Goal: Task Accomplishment & Management: Manage account settings

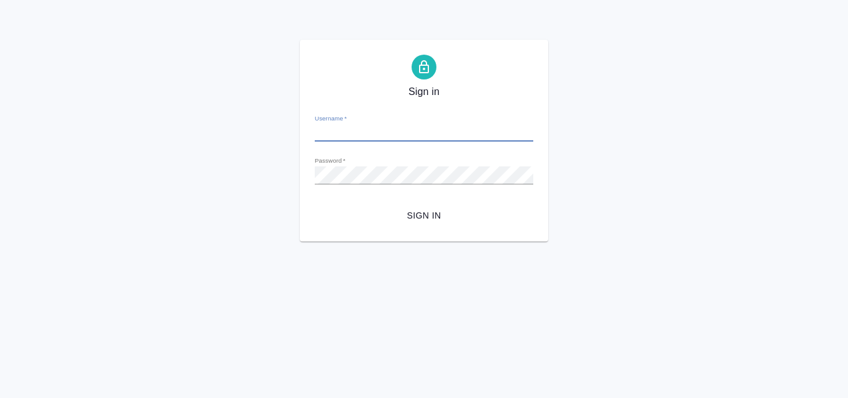
type input "[EMAIL_ADDRESS][DOMAIN_NAME]"
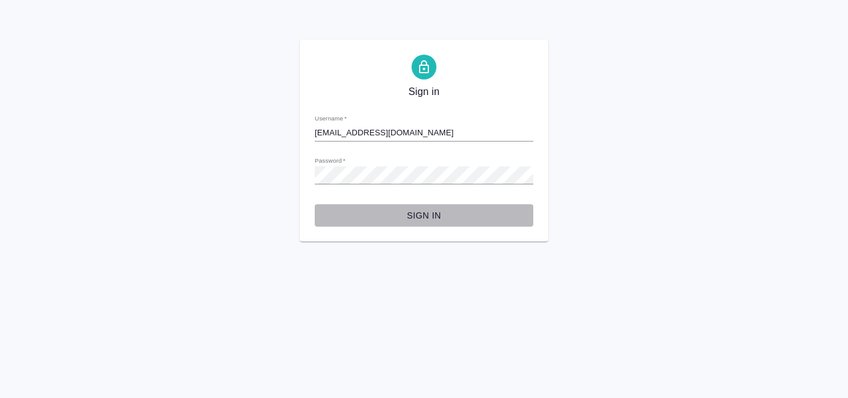
click at [425, 212] on span "Sign in" at bounding box center [424, 216] width 199 height 16
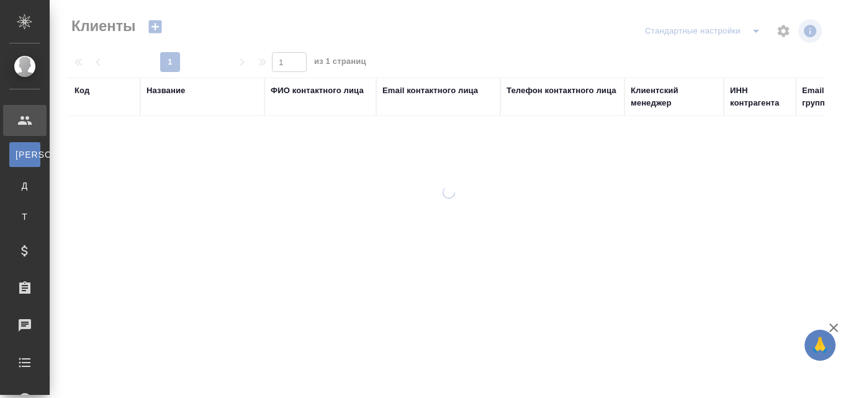
select select "RU"
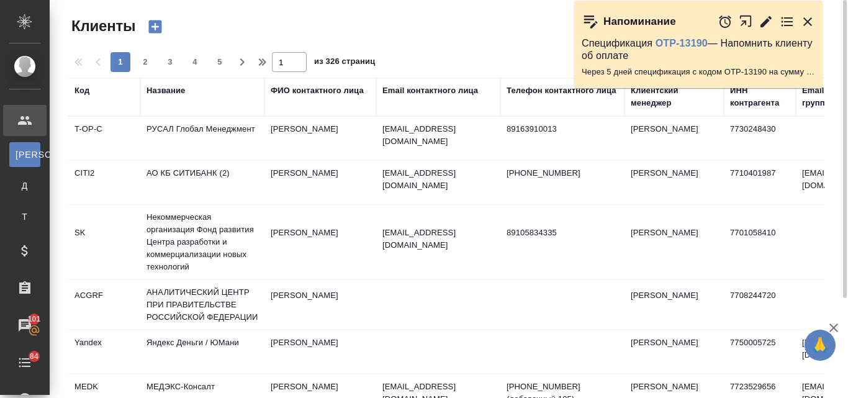
click at [173, 85] on div "Название" at bounding box center [165, 90] width 38 height 12
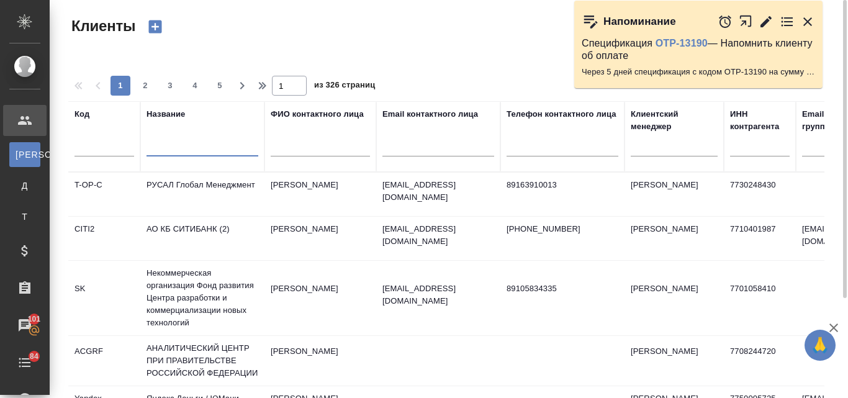
click at [189, 148] on input "text" at bounding box center [202, 149] width 112 height 16
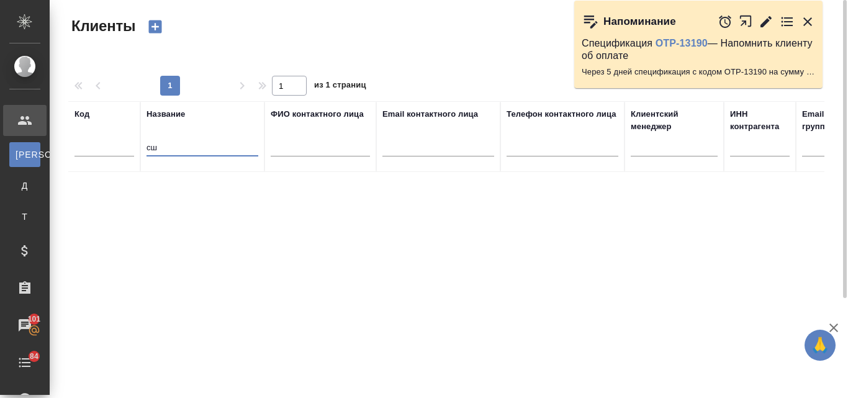
type input "с"
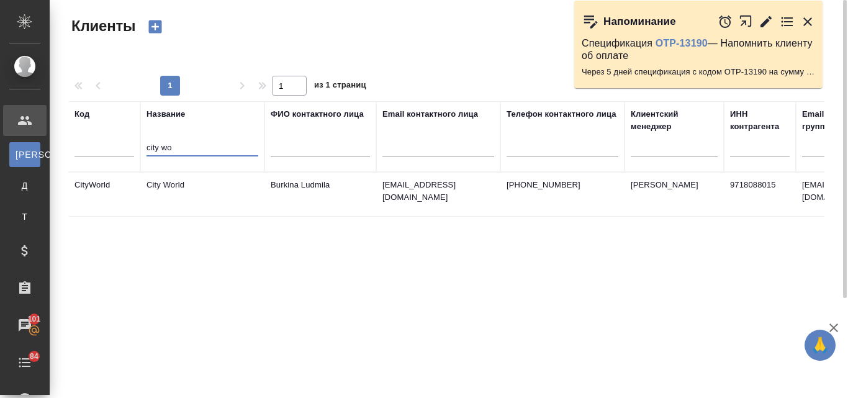
type input "city wo"
click at [182, 187] on td "City World" at bounding box center [202, 194] width 124 height 43
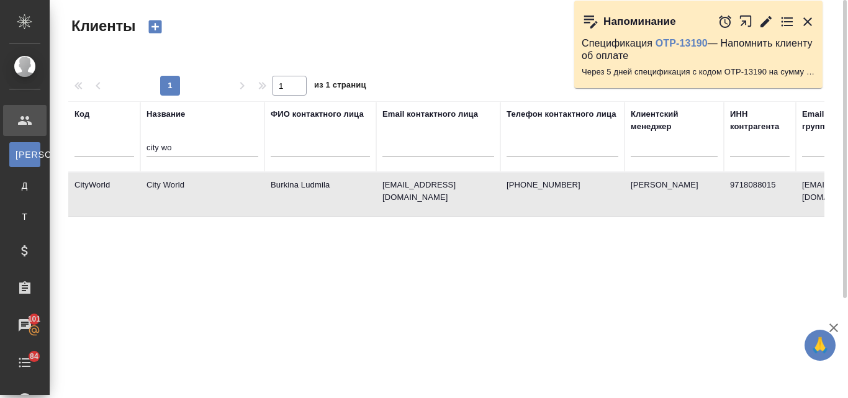
click at [182, 187] on td "City World" at bounding box center [202, 194] width 124 height 43
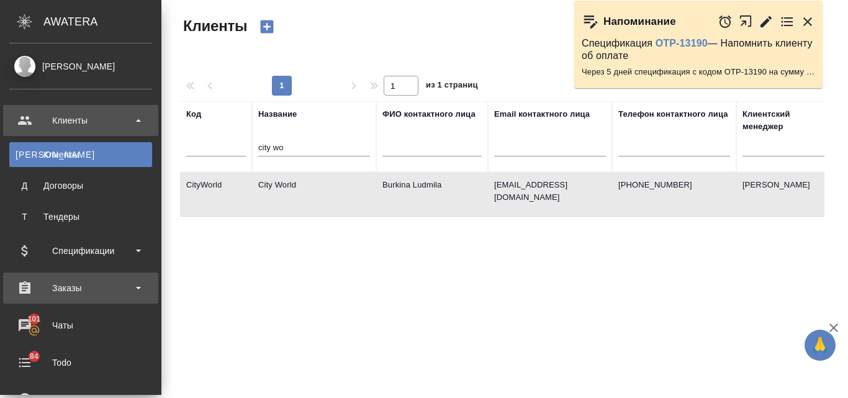
click at [61, 290] on div "Заказы" at bounding box center [80, 288] width 143 height 19
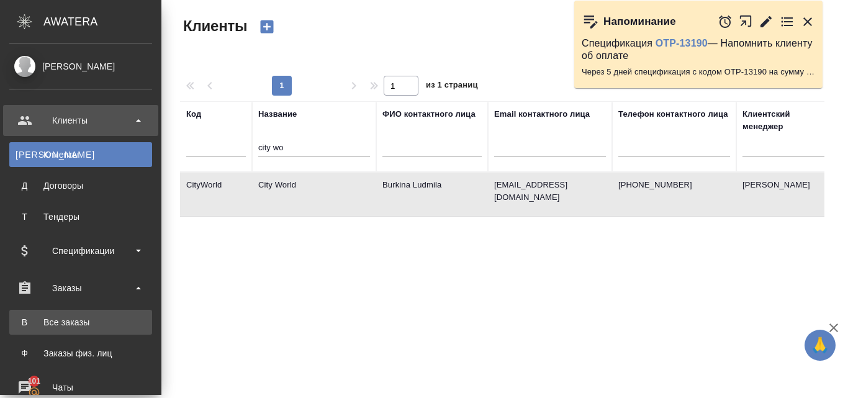
click at [70, 317] on div "Все заказы" at bounding box center [81, 322] width 130 height 12
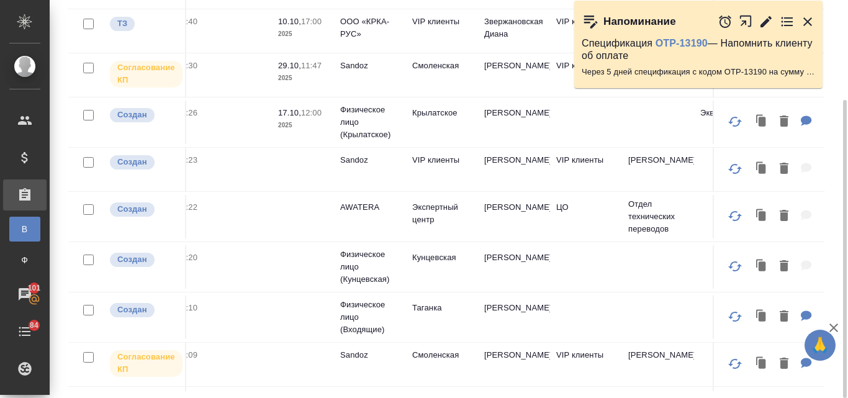
scroll to position [62, 274]
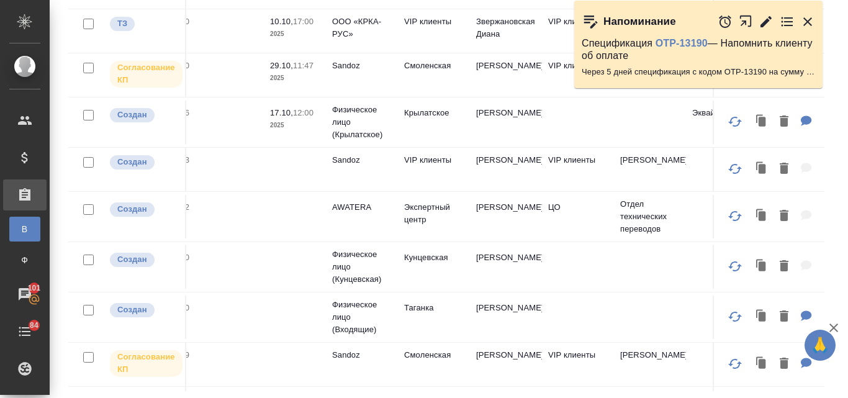
click at [804, 20] on icon "button" at bounding box center [807, 21] width 15 height 15
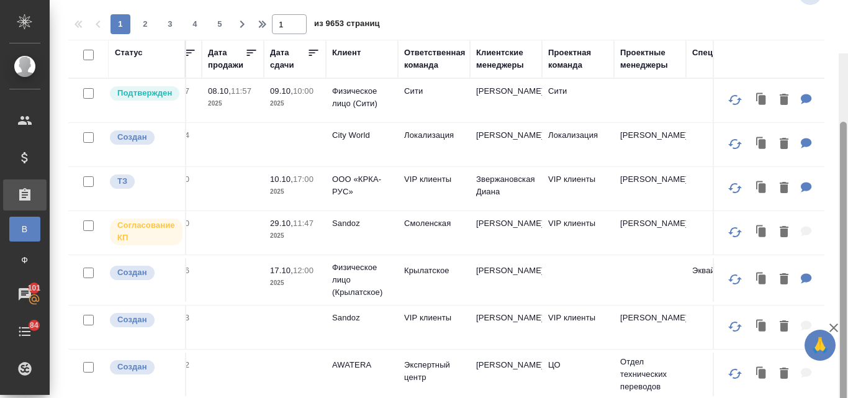
scroll to position [0, 0]
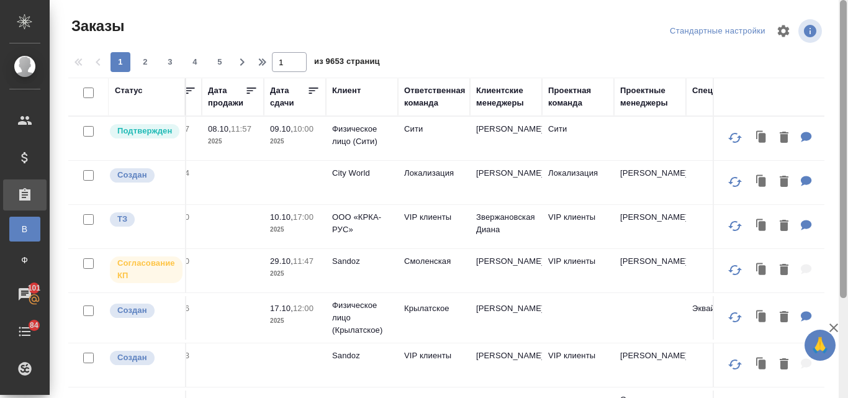
drag, startPoint x: 843, startPoint y: 174, endPoint x: 847, endPoint y: 7, distance: 167.6
click at [847, 7] on div at bounding box center [842, 199] width 9 height 398
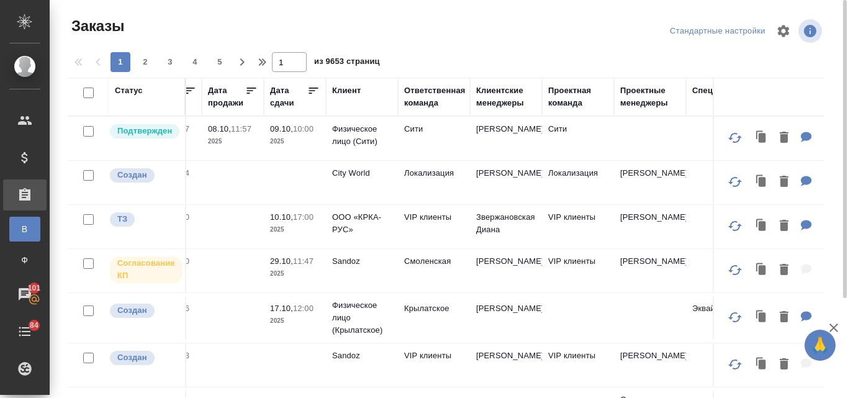
click at [500, 92] on div "Клиентские менеджеры" at bounding box center [506, 96] width 60 height 25
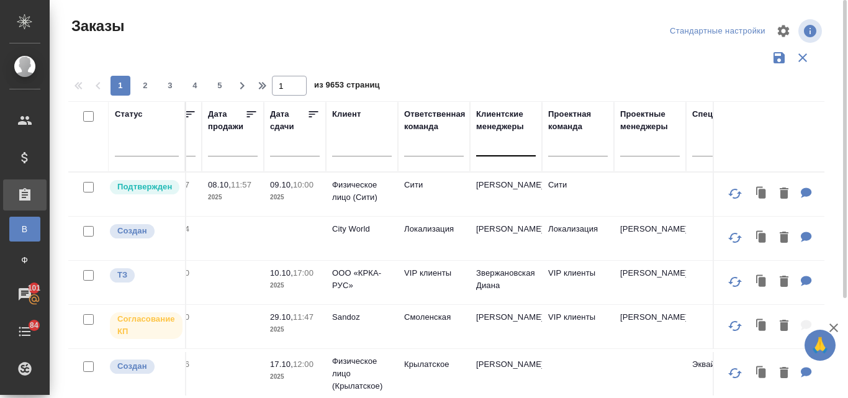
click at [501, 148] on div at bounding box center [506, 144] width 60 height 18
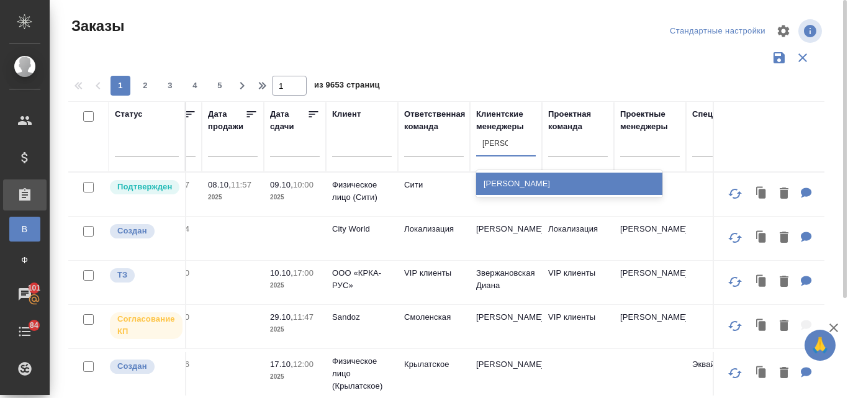
type input "валяева"
click at [506, 179] on div "[PERSON_NAME]" at bounding box center [569, 184] width 186 height 22
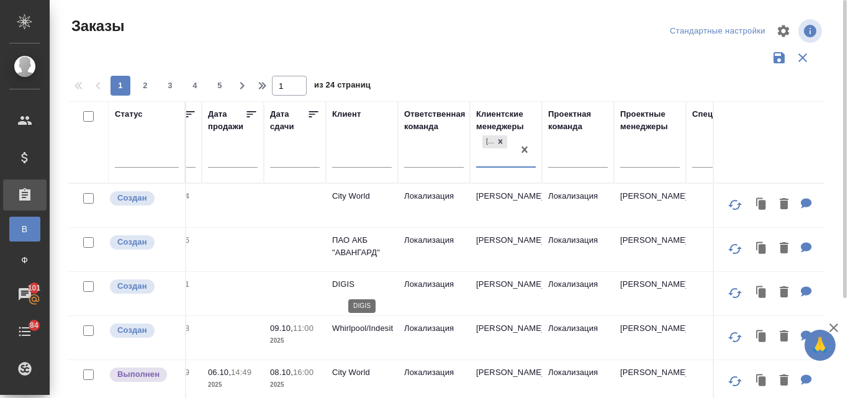
click at [343, 284] on p "DIGIS" at bounding box center [362, 284] width 60 height 12
click at [344, 284] on p "DIGIS" at bounding box center [362, 284] width 60 height 12
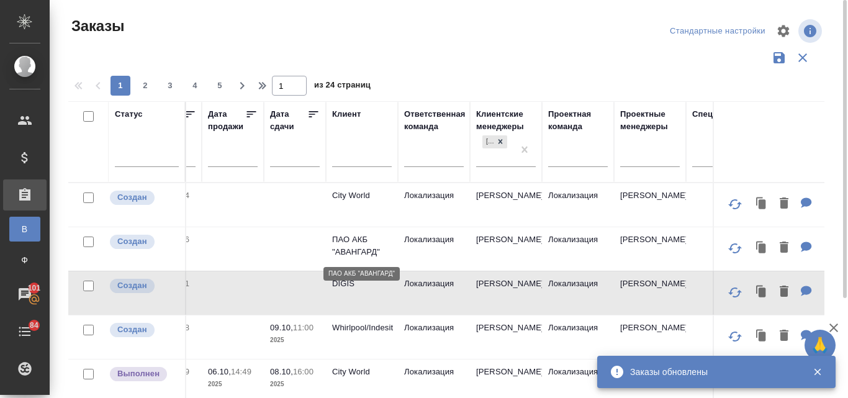
click at [377, 251] on p "ПАО АКБ "АВАНГАРД"" at bounding box center [362, 245] width 60 height 25
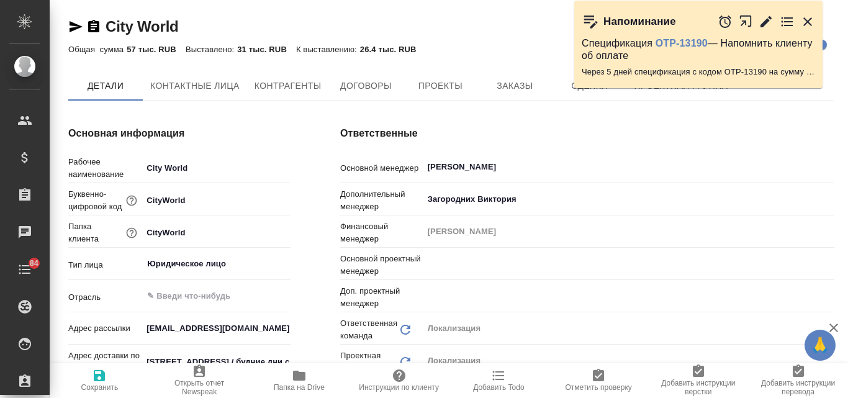
type input "Общество с ограниченной ответственностью «Медиа Групп»(ООО «Медиа Групп»)"
type textarea "x"
type input "[PERSON_NAME]"
type input "Третьякова Ольга"
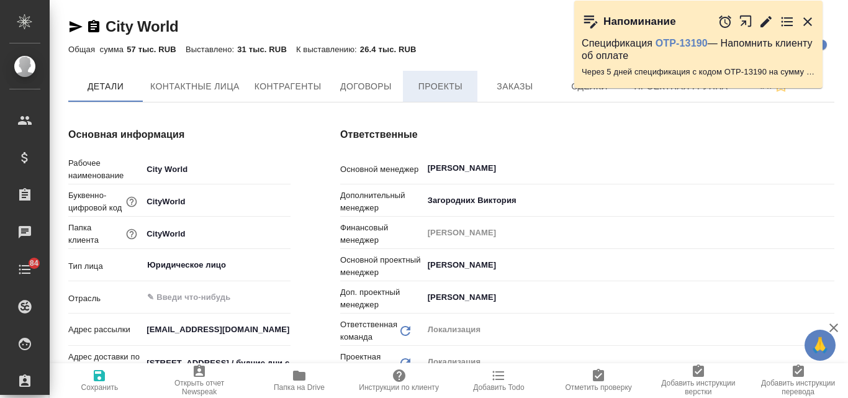
type input "Общество с ограниченной ответственностью «Медиа Групп»(ООО «Медиа Групп»)"
type textarea "x"
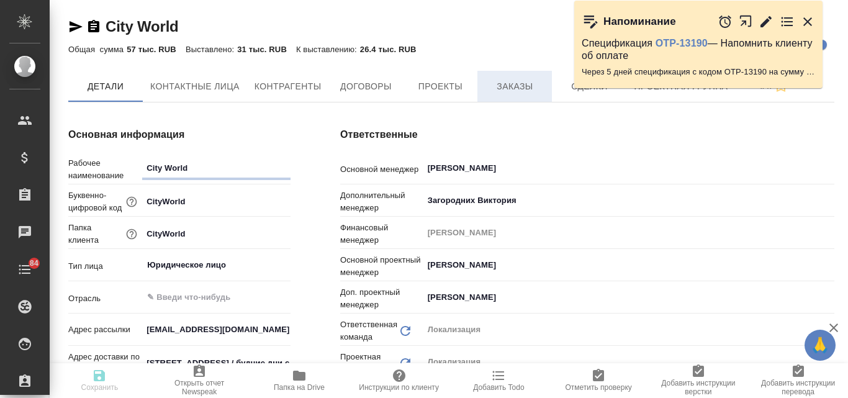
type input "Общество с ограниченной ответственностью «Медиа Групп»(ООО «Медиа Групп»)"
type textarea "x"
click at [518, 83] on span "Заказы" at bounding box center [515, 87] width 60 height 16
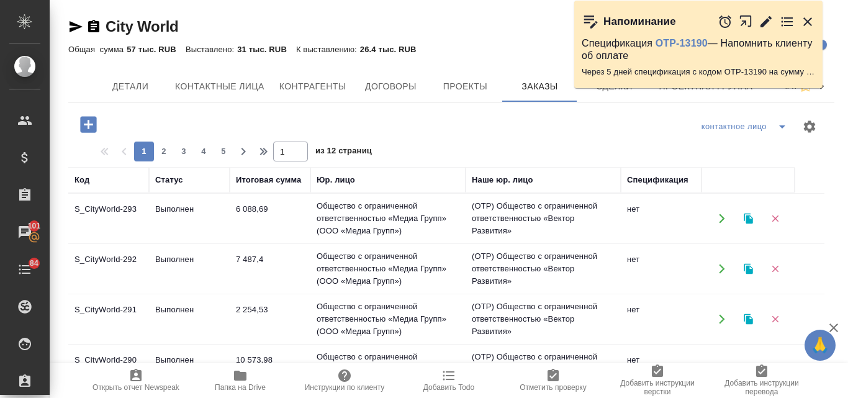
click at [123, 209] on td "S_CityWorld-293" at bounding box center [108, 218] width 81 height 43
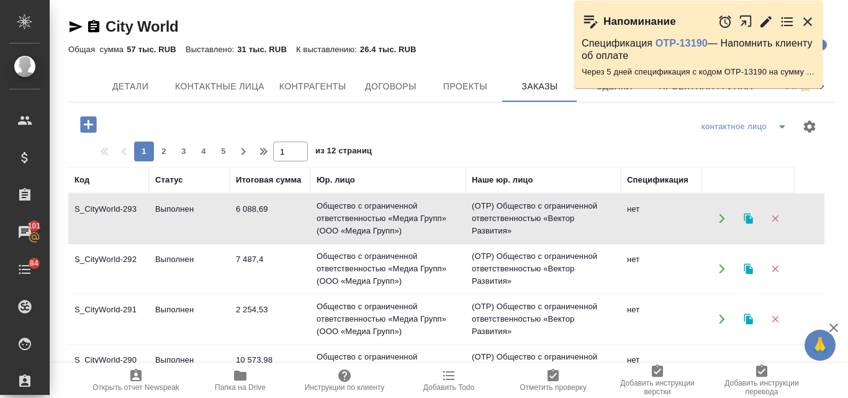
click at [123, 209] on td "S_CityWorld-293" at bounding box center [108, 218] width 81 height 43
click at [748, 268] on icon "button" at bounding box center [747, 269] width 9 height 11
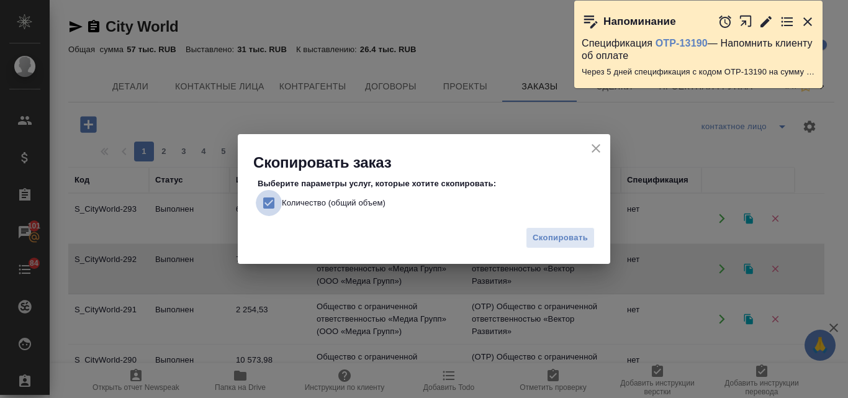
click at [264, 200] on input "Количество (общий объем)" at bounding box center [269, 203] width 26 height 26
checkbox input "false"
click at [539, 240] on span "Скопировать" at bounding box center [559, 238] width 55 height 14
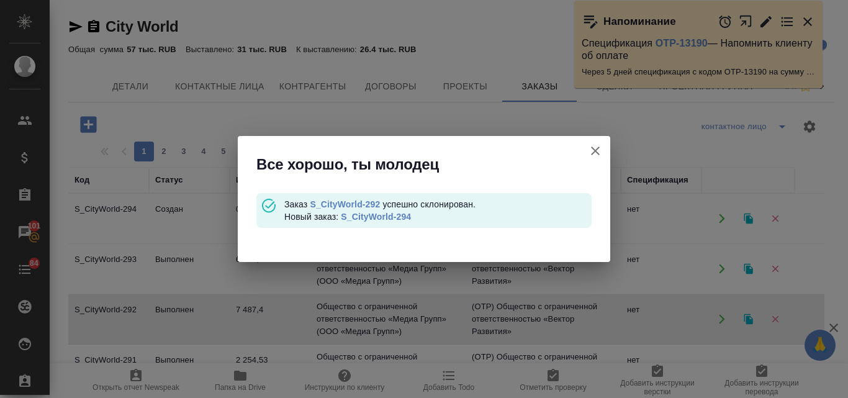
click at [393, 217] on link "S_CityWorld-294" at bounding box center [376, 217] width 70 height 10
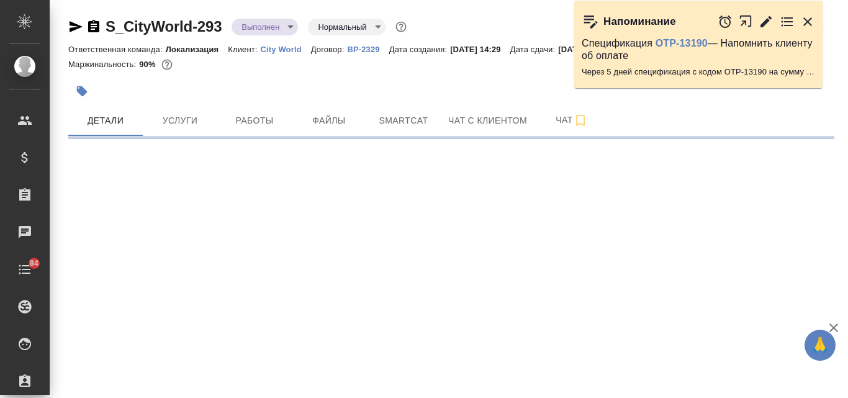
select select "RU"
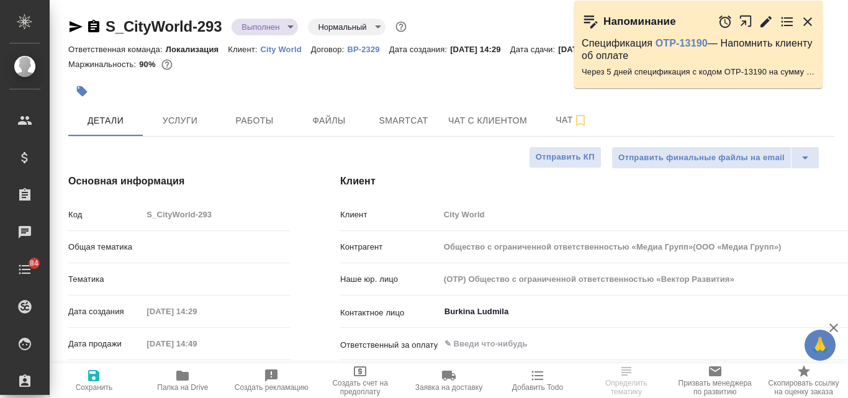
type textarea "x"
type input "Общество с ограниченной ответственностью «Медиа Групп»(ООО «Медиа Групп»)"
type textarea "x"
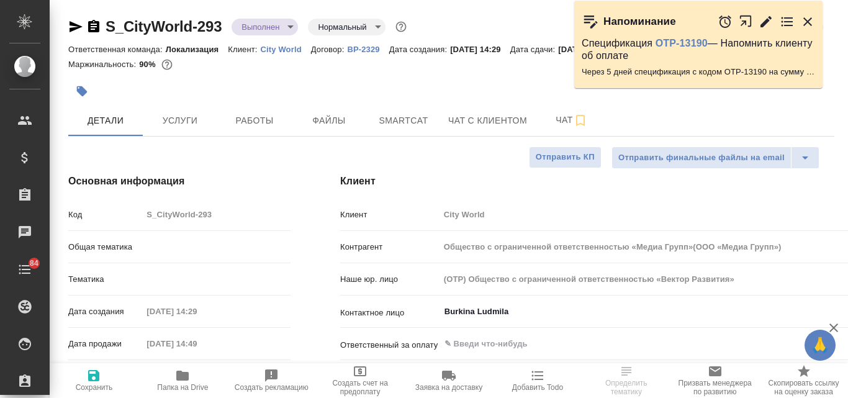
type textarea "x"
type input "Общество с ограниченной ответственностью «Медиа Групп»(ООО «Медиа Групп»)"
type textarea "x"
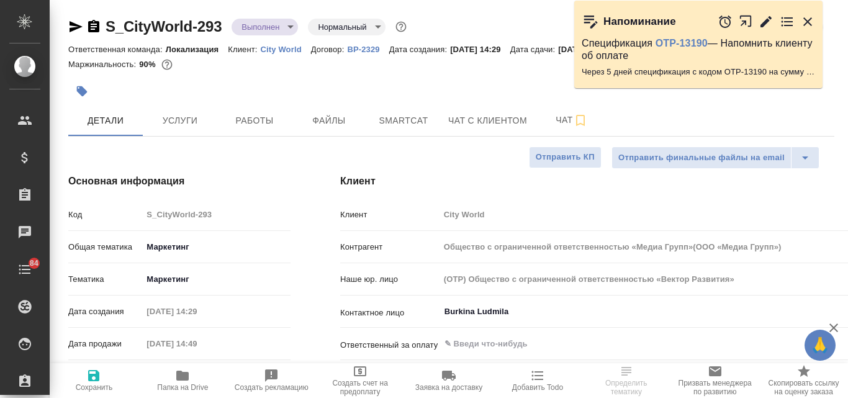
type textarea "x"
click at [805, 22] on icon "button" at bounding box center [807, 21] width 15 height 15
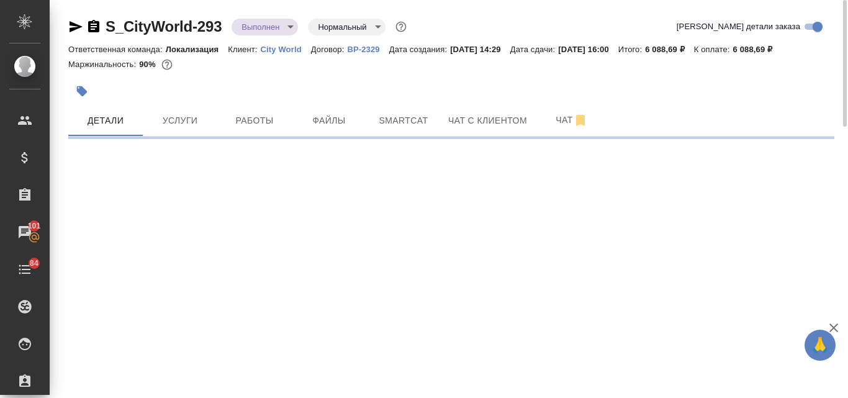
select select "RU"
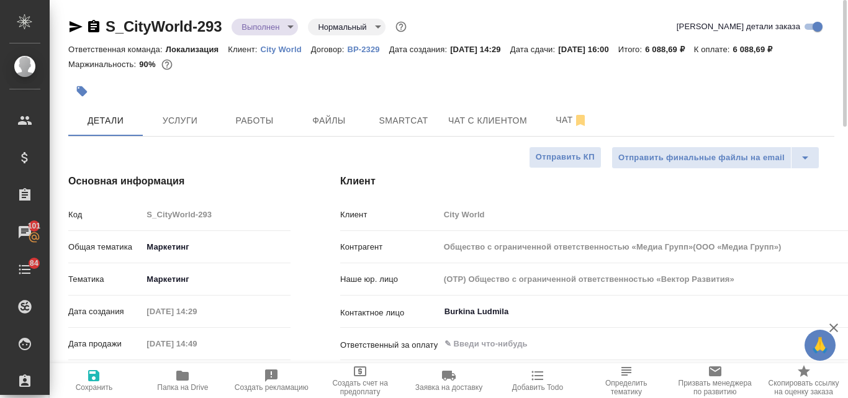
type textarea "x"
click at [192, 117] on span "Услуги" at bounding box center [180, 121] width 60 height 16
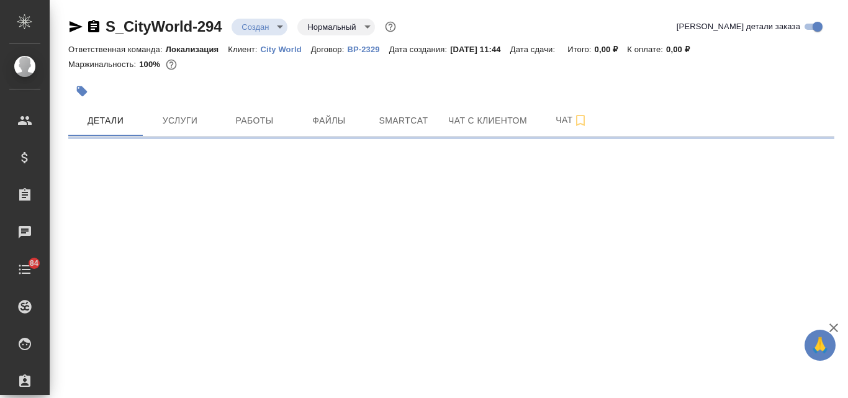
select select "RU"
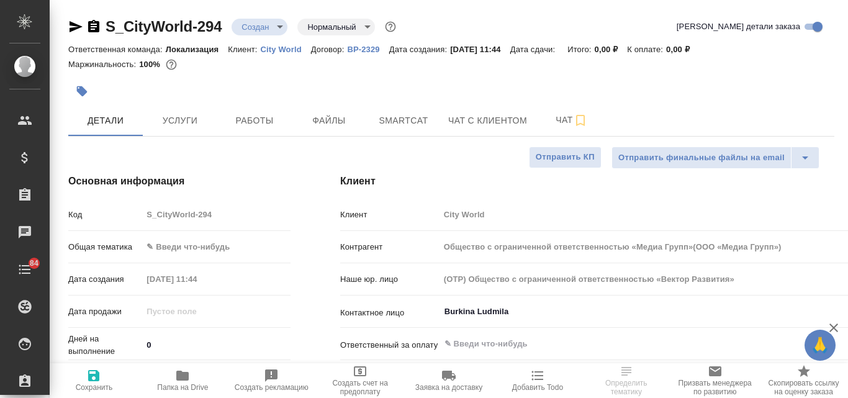
type input "Общество с ограниченной ответственностью «Медиа Групп»(ООО «Медиа Групп»)"
type textarea "x"
type input "Общество с ограниченной ответственностью «Медиа Групп»(ООО «Медиа Групп»)"
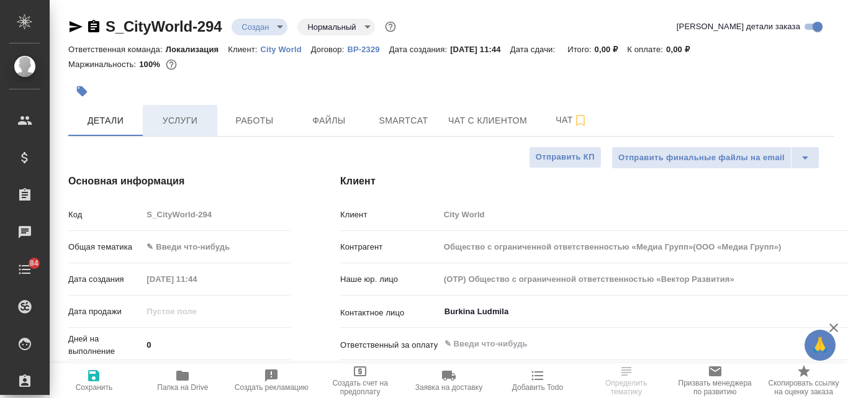
type textarea "x"
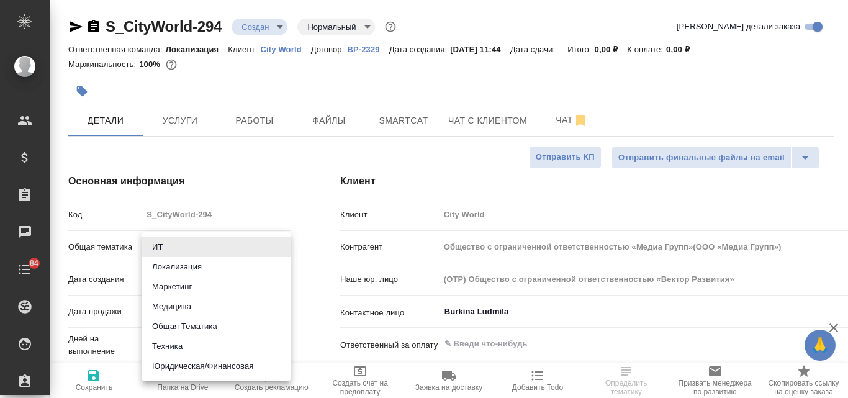
click at [198, 249] on body "🙏 .cls-1 fill:#fff; AWATERA [PERSON_NAME] Спецификации Заказы Чаты 84 Todo Прое…" at bounding box center [424, 199] width 848 height 398
click at [206, 284] on li "Маркетинг" at bounding box center [216, 287] width 148 height 20
type input "marketing"
type input "Общество с ограниченной ответственностью «Медиа Групп»(ООО «Медиа Групп»)"
type textarea "x"
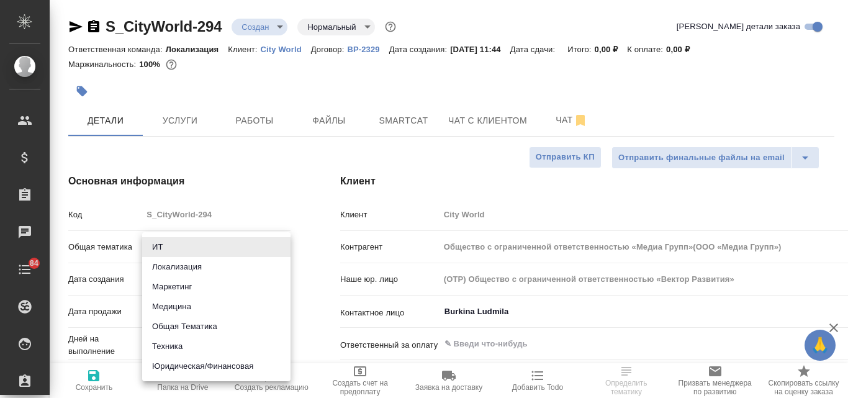
type textarea "x"
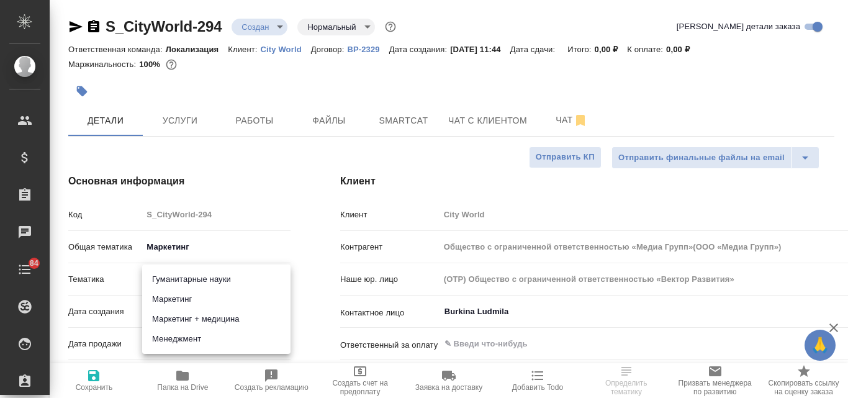
click at [175, 283] on body "🙏 .cls-1 fill:#fff; AWATERA Valyaeva Anna Клиенты Спецификации Заказы Чаты 84 T…" at bounding box center [424, 199] width 848 height 398
click at [176, 301] on li "Маркетинг" at bounding box center [216, 299] width 148 height 20
type input "Общество с ограниченной ответственностью «Медиа Групп»(ООО «Медиа Групп»)"
type textarea "x"
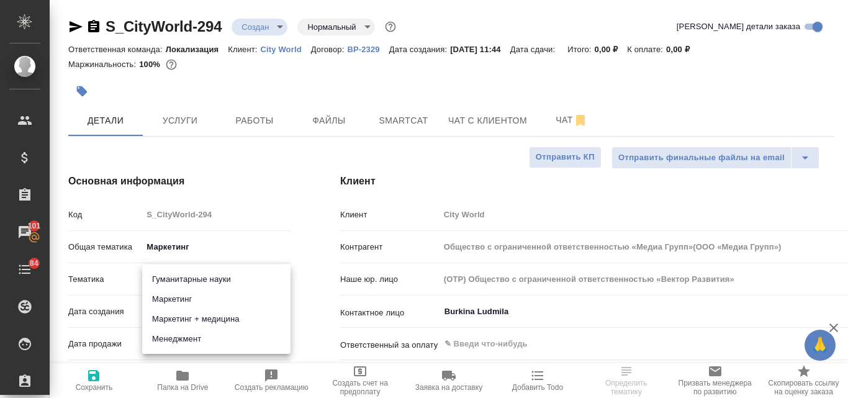
type textarea "x"
type input "5a8b8b956a9677013d343d63"
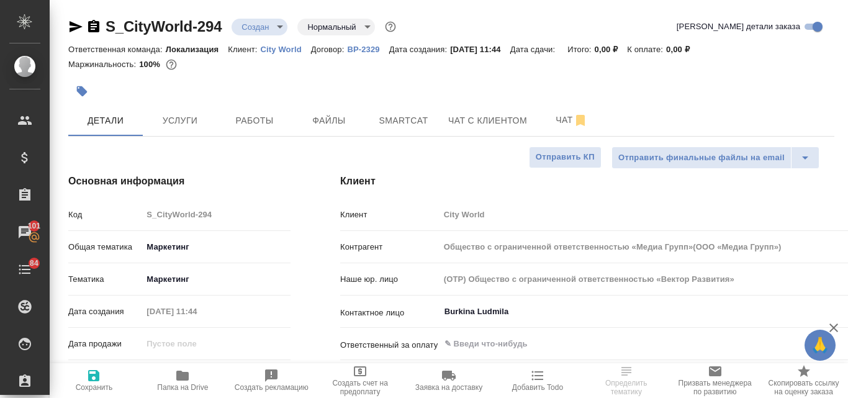
click at [89, 371] on icon "button" at bounding box center [93, 375] width 11 height 11
type input "Общество с ограниченной ответственностью «Медиа Групп»(ООО «Медиа Групп»)"
type textarea "x"
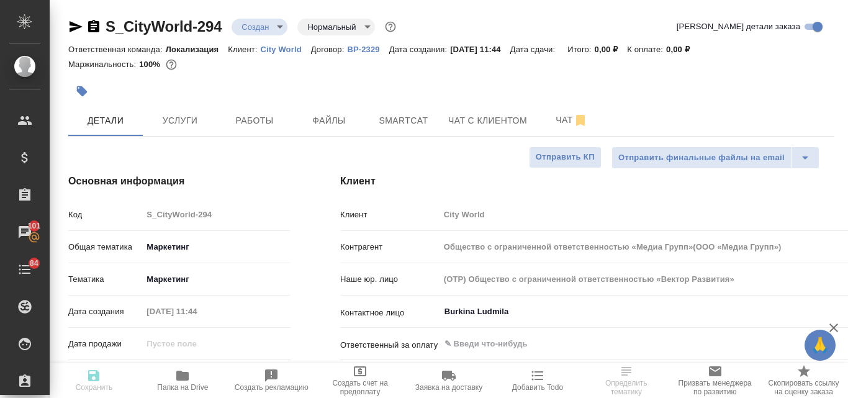
type input "Общество с ограниченной ответственностью «Медиа Групп»(ООО «Медиа Групп»)"
type textarea "x"
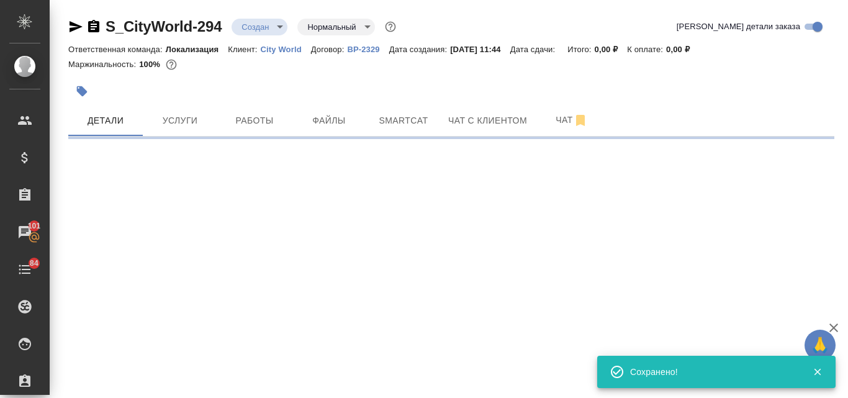
select select "RU"
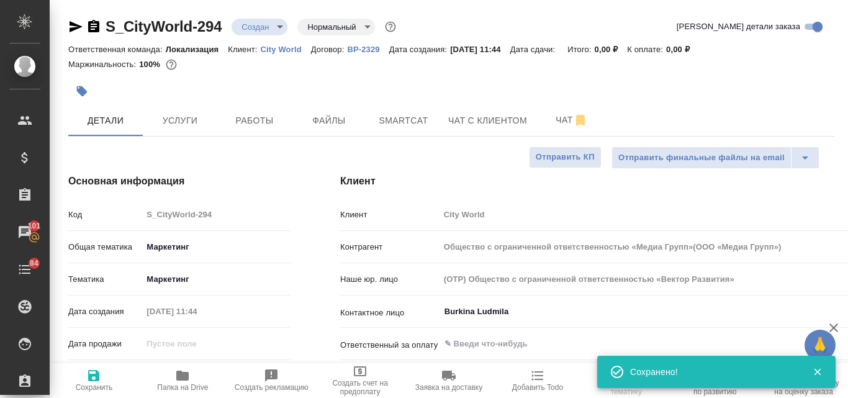
select select "RU"
type textarea "x"
type input "Общество с ограниченной ответственностью «Медиа Групп»(ООО «Медиа Групп»)"
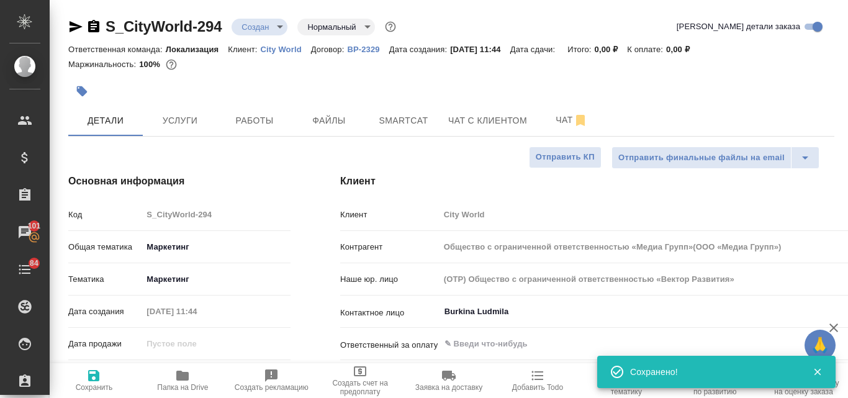
type textarea "x"
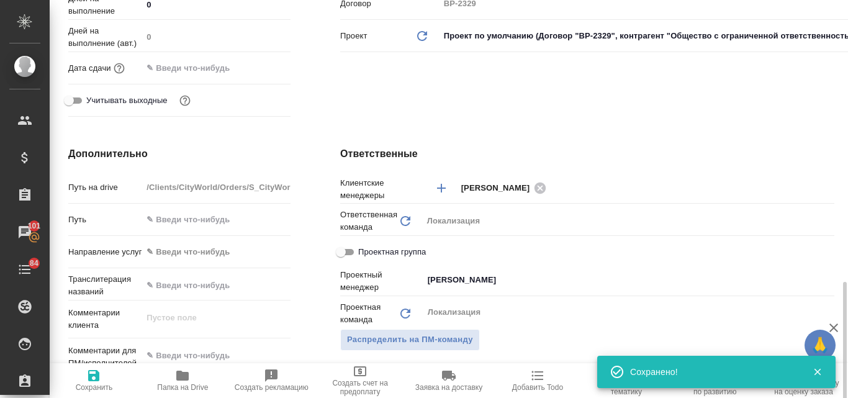
scroll to position [496, 0]
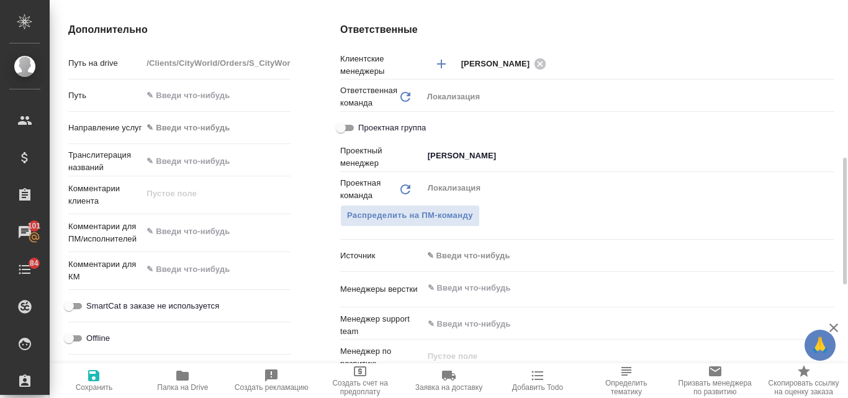
type textarea "x"
click at [166, 264] on textarea at bounding box center [216, 269] width 148 height 21
type textarea "x"
click at [172, 230] on textarea at bounding box center [216, 231] width 148 height 21
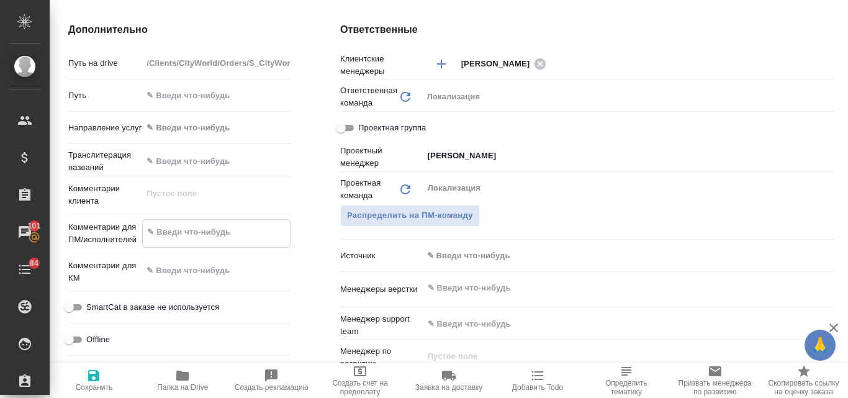
paste textarea "Шлю три текста на перевод."
type textarea "Шлю три текста на перевод."
type input "Общество с ограниченной ответственностью «Медиа Групп»(ООО «Медиа Групп»)"
type textarea "x"
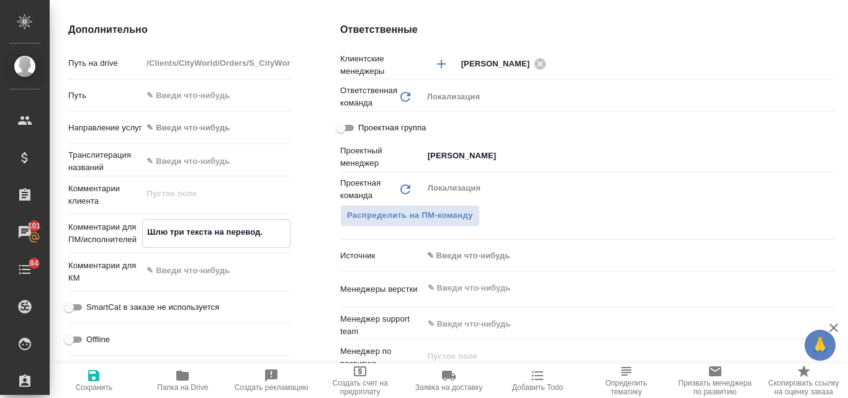
type textarea "x"
type textarea "Шлю три текста на перевод."
type textarea "x"
click at [94, 385] on span "Сохранить" at bounding box center [94, 387] width 37 height 9
type input "Общество с ограниченной ответственностью «Медиа Групп»(ООО «Медиа Групп»)"
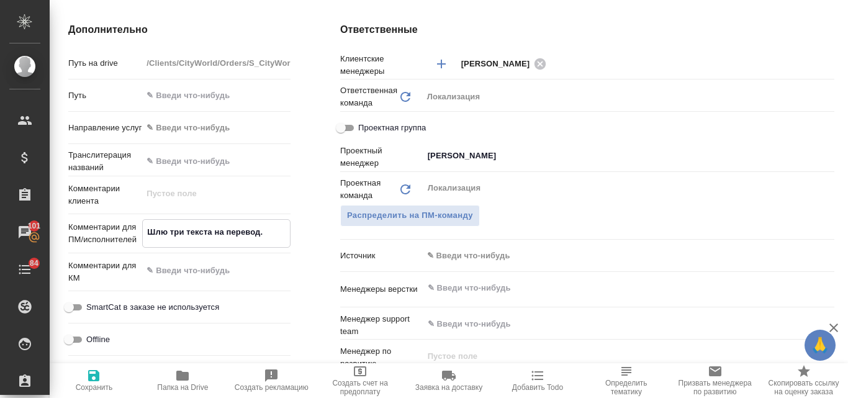
type textarea "x"
type input "Общество с ограниченной ответственностью «Медиа Групп»(ООО «Медиа Групп»)"
type textarea "x"
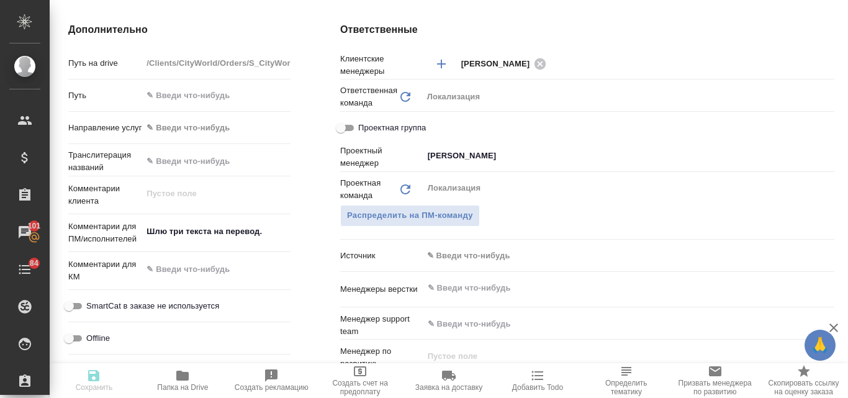
type textarea "x"
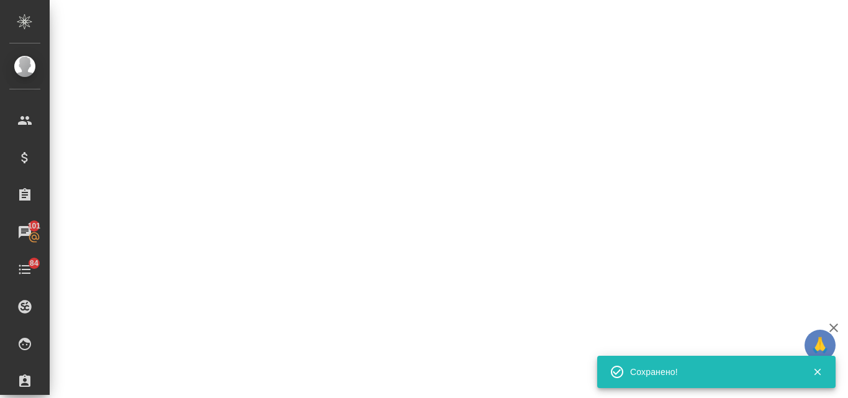
select select "RU"
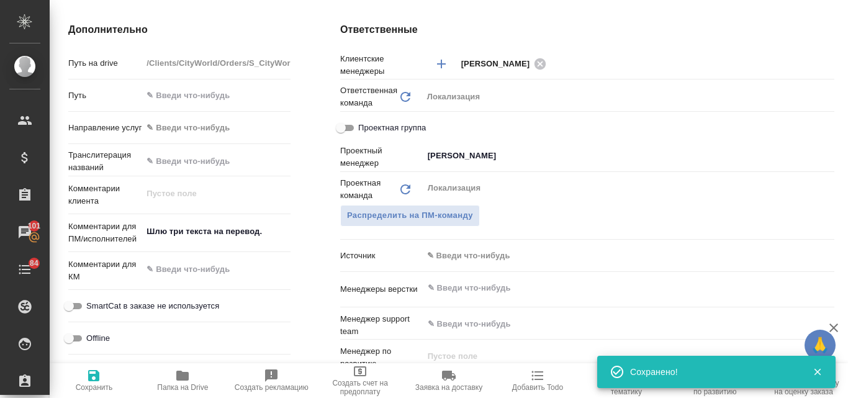
type textarea "x"
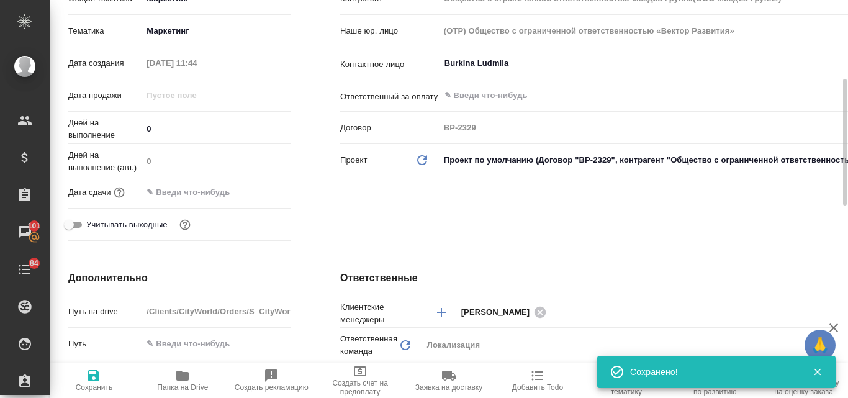
scroll to position [62, 0]
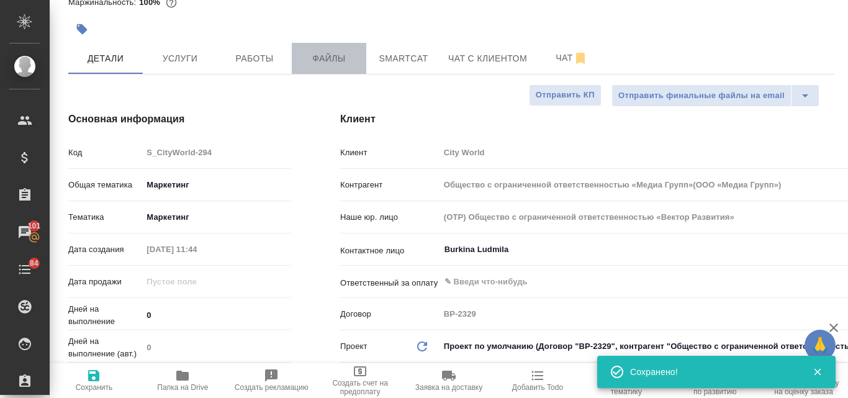
click at [338, 61] on span "Файлы" at bounding box center [329, 59] width 60 height 16
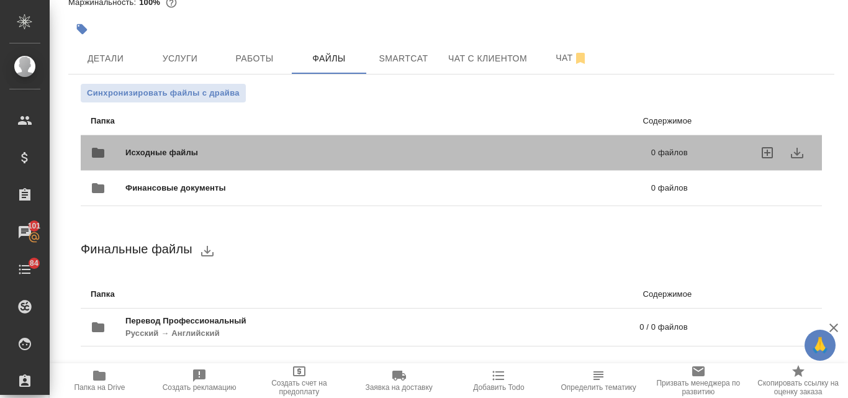
click at [178, 157] on span "Исходные файлы" at bounding box center [274, 152] width 299 height 12
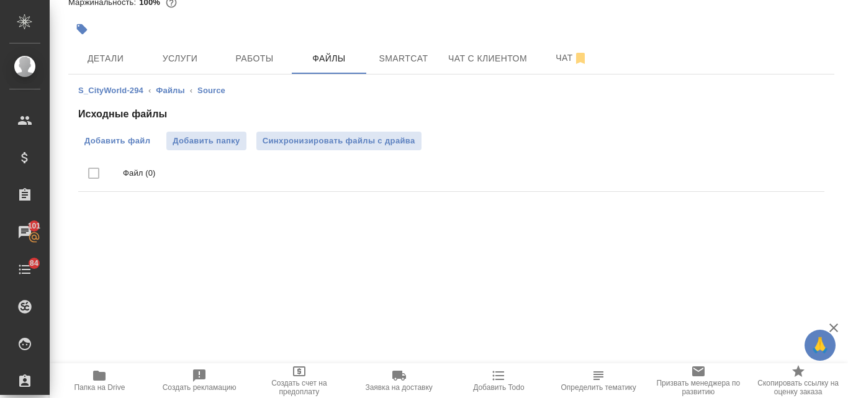
click at [123, 144] on span "Добавить файл" at bounding box center [117, 141] width 66 height 12
click at [0, 0] on input "Добавить файл" at bounding box center [0, 0] width 0 height 0
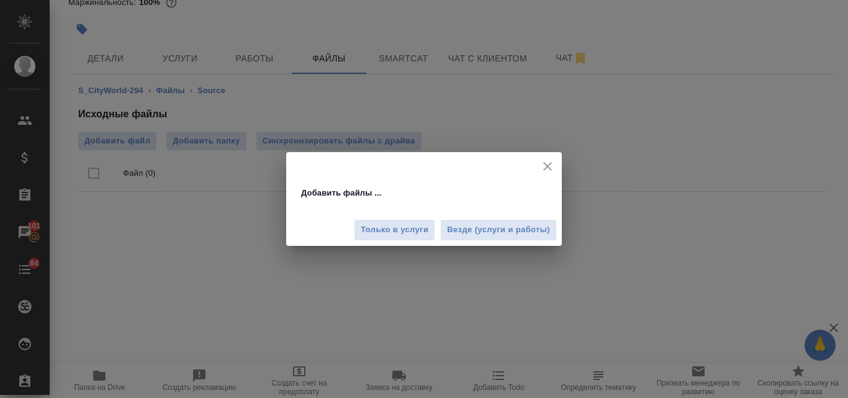
click at [451, 227] on span "Везде (услуги и работы)" at bounding box center [498, 230] width 103 height 14
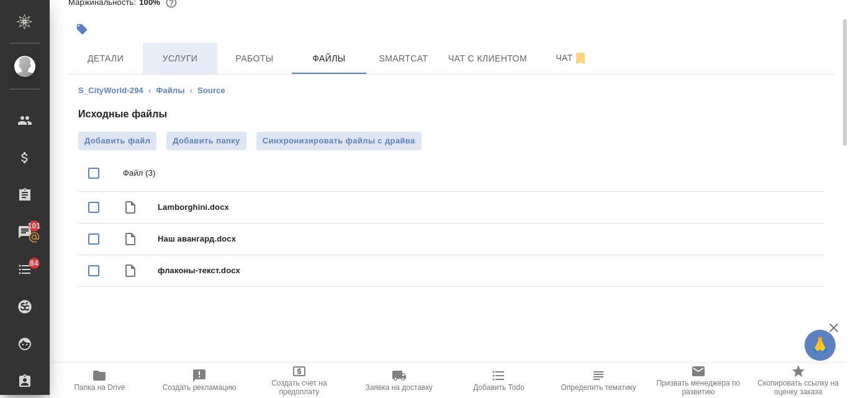
click at [176, 52] on span "Услуги" at bounding box center [180, 59] width 60 height 16
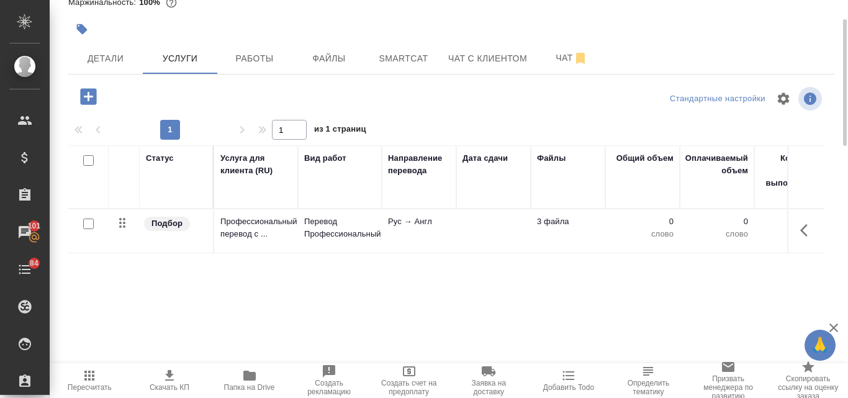
click at [91, 225] on input "checkbox" at bounding box center [88, 223] width 11 height 11
checkbox input "true"
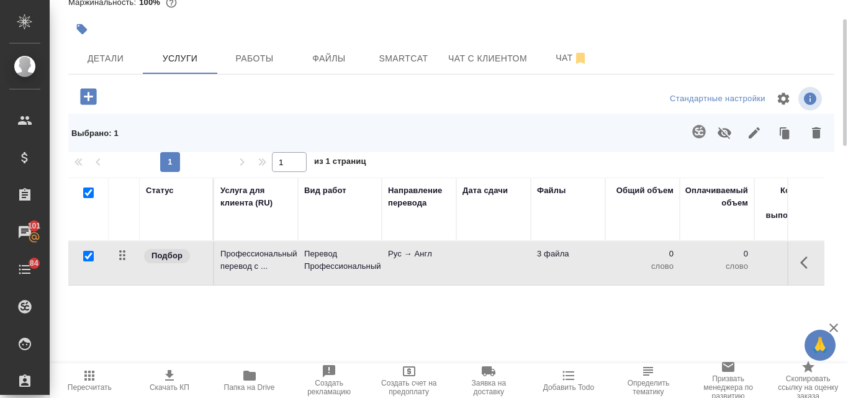
click at [696, 134] on icon "button" at bounding box center [698, 131] width 15 height 15
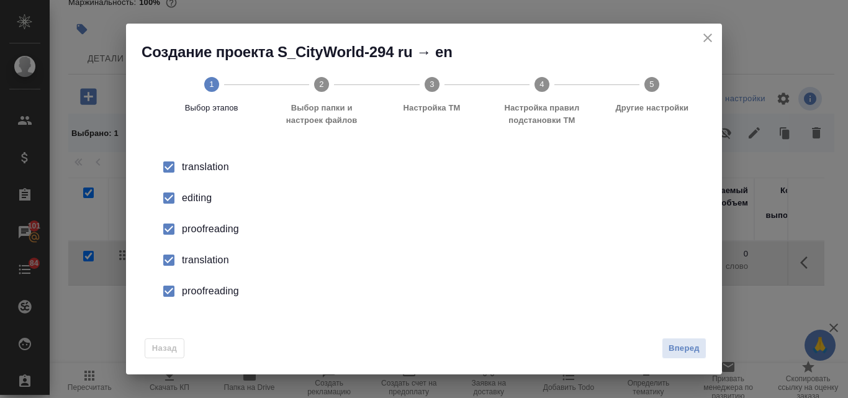
click at [193, 192] on div "editing" at bounding box center [437, 198] width 510 height 15
click at [201, 228] on div "proofreading" at bounding box center [437, 229] width 510 height 15
click at [210, 256] on div "translation" at bounding box center [437, 260] width 510 height 15
click at [225, 291] on div "proofreading" at bounding box center [437, 291] width 510 height 15
click at [687, 345] on span "Вперед" at bounding box center [683, 348] width 31 height 14
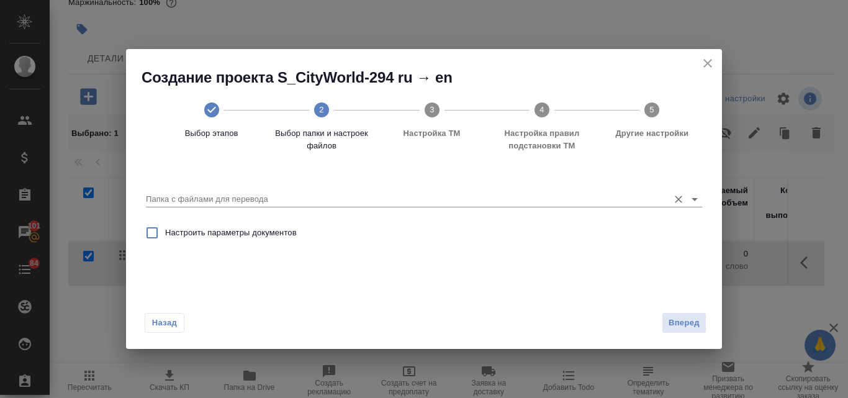
click at [267, 193] on input "Папка с файлами для перевода" at bounding box center [404, 199] width 516 height 15
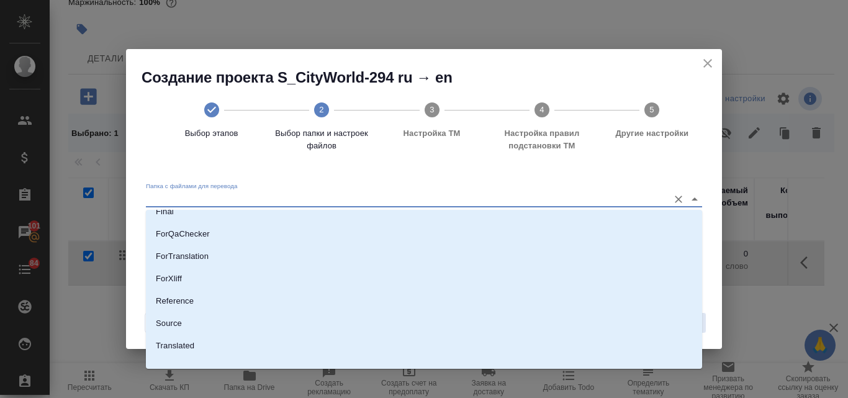
scroll to position [135, 0]
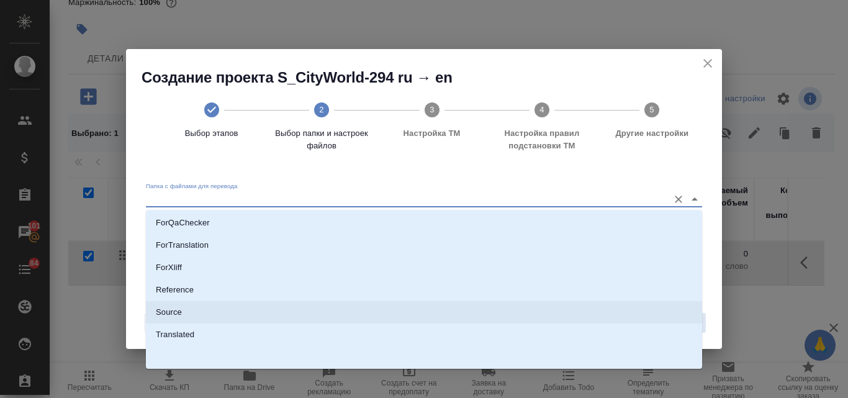
click at [188, 316] on li "Source" at bounding box center [424, 312] width 556 height 22
type input "Source"
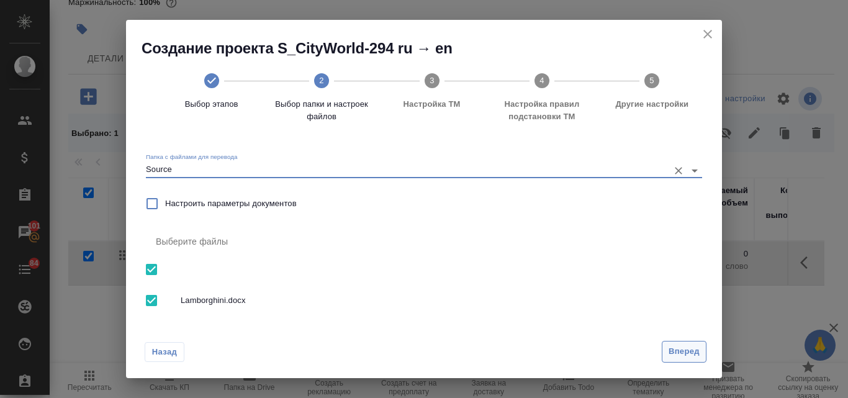
click at [684, 349] on span "Вперед" at bounding box center [683, 351] width 31 height 14
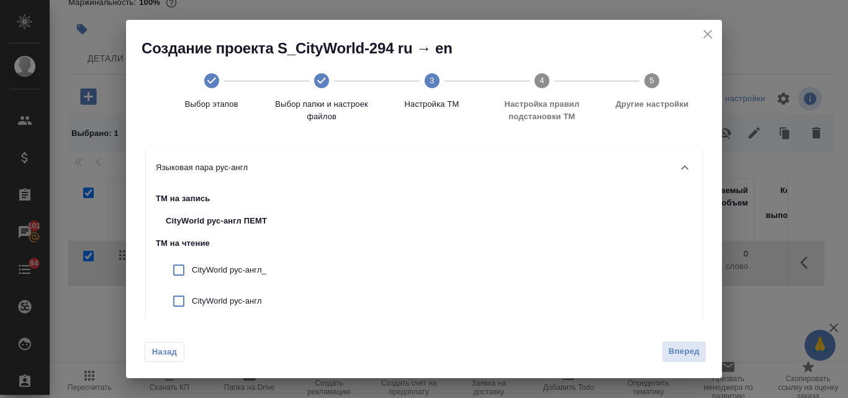
click at [672, 326] on div "Назад Вперед" at bounding box center [424, 349] width 596 height 58
click at [674, 355] on span "Вперед" at bounding box center [683, 351] width 31 height 14
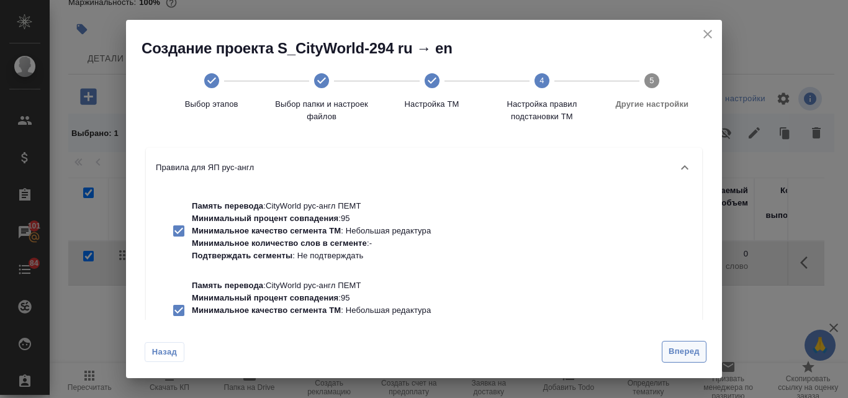
click at [674, 355] on span "Вперед" at bounding box center [683, 351] width 31 height 14
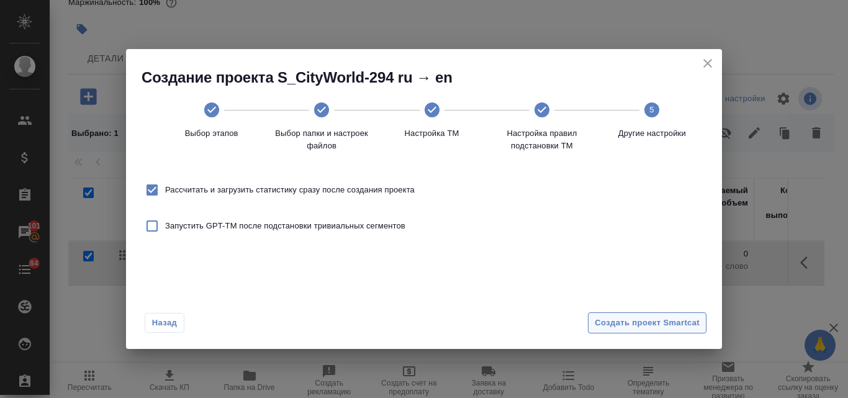
click at [652, 320] on span "Создать проект Smartcat" at bounding box center [646, 323] width 105 height 14
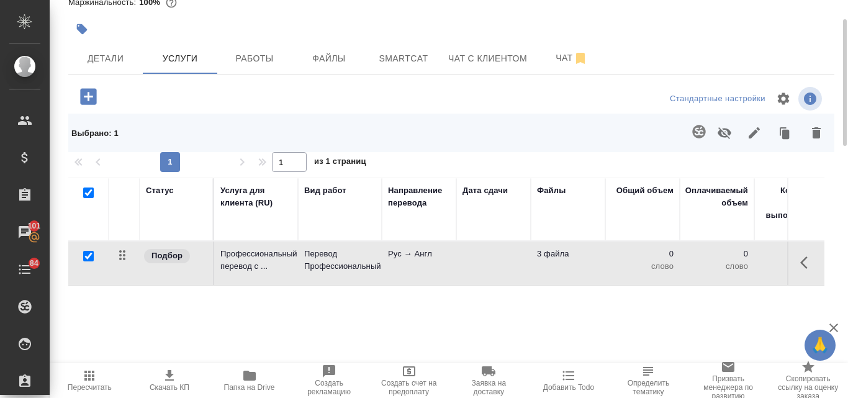
click at [247, 266] on p "Профессиональный перевод с ..." at bounding box center [255, 260] width 71 height 25
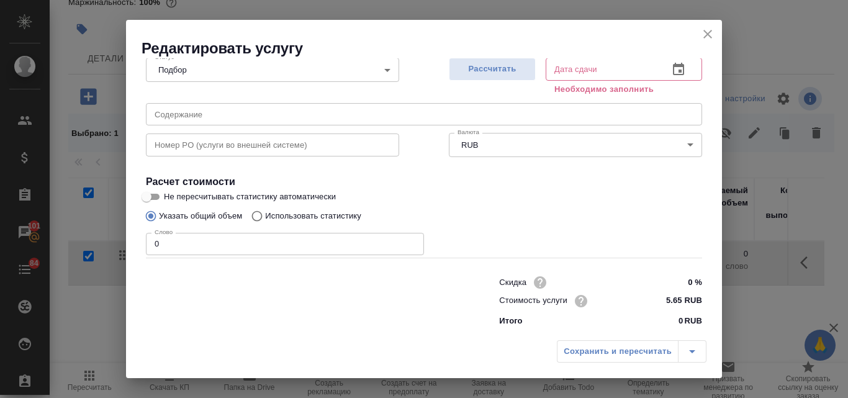
scroll to position [140, 0]
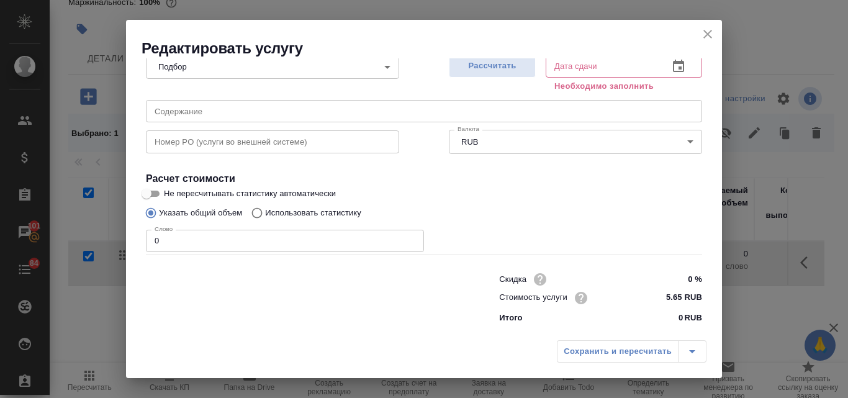
click at [258, 218] on input "Использовать статистику" at bounding box center [255, 213] width 20 height 24
radio input "true"
radio input "false"
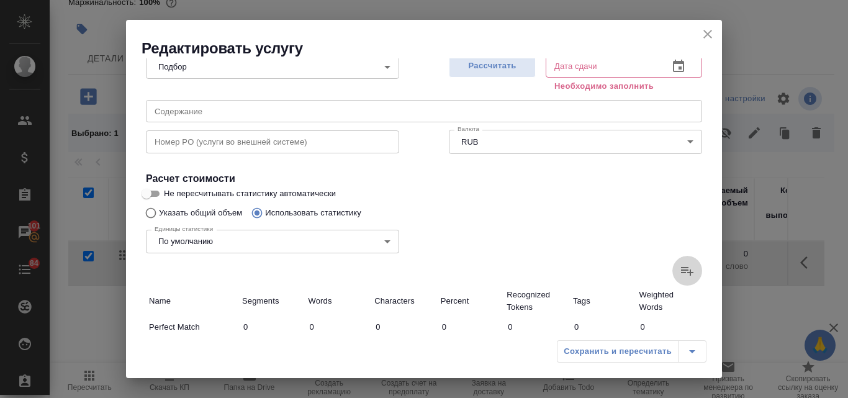
click at [680, 277] on icon at bounding box center [687, 270] width 15 height 15
click at [0, 0] on input "file" at bounding box center [0, 0] width 0 height 0
click at [681, 268] on icon at bounding box center [687, 271] width 12 height 9
click at [0, 0] on input "file" at bounding box center [0, 0] width 0 height 0
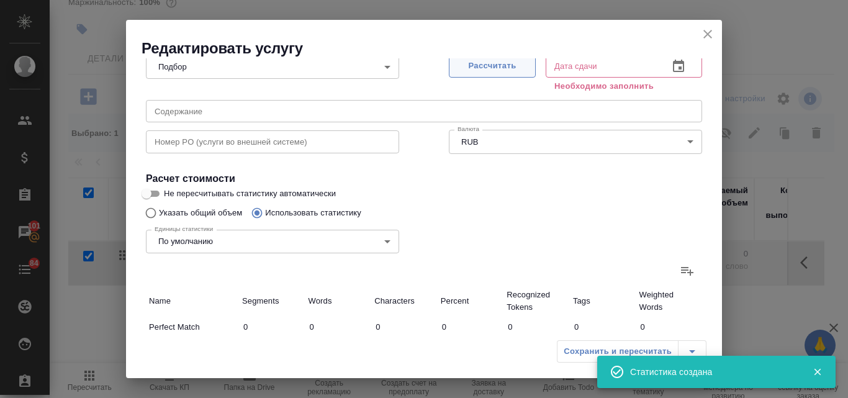
type input "4"
type input "5"
type input "34"
type input "33"
type input "351"
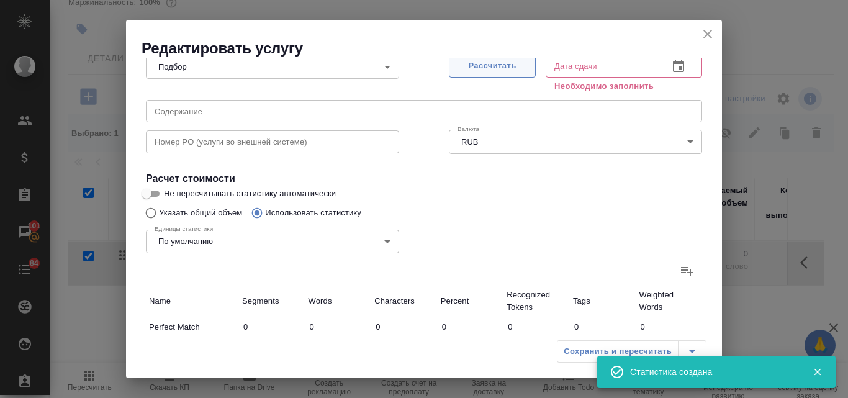
type input "2728"
type input "37"
type input "356"
type input "2762"
type input "37"
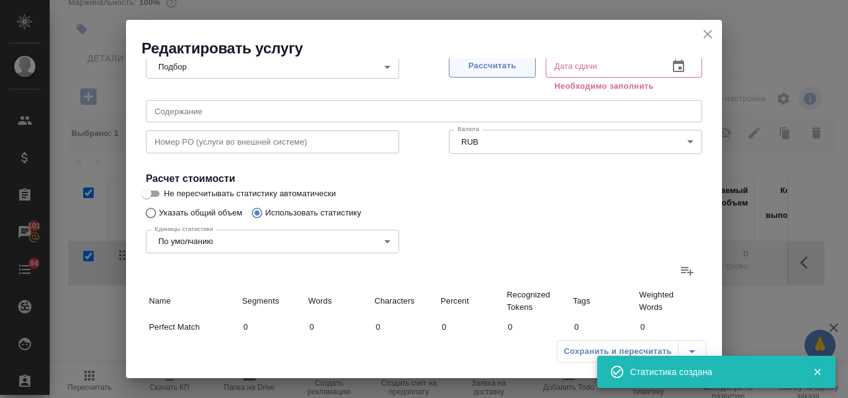
type input "356"
type input "2762"
click at [485, 66] on span "Рассчитать" at bounding box center [491, 66] width 73 height 14
type input "08.10.2025 11:47"
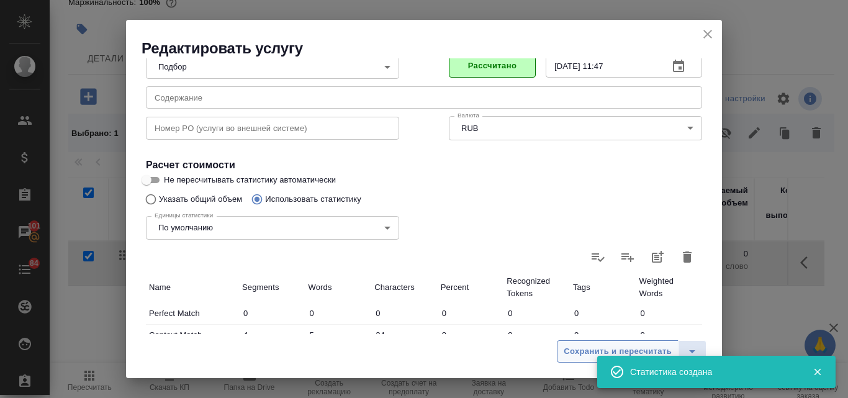
click at [574, 348] on span "Сохранить и пересчитать" at bounding box center [617, 351] width 108 height 14
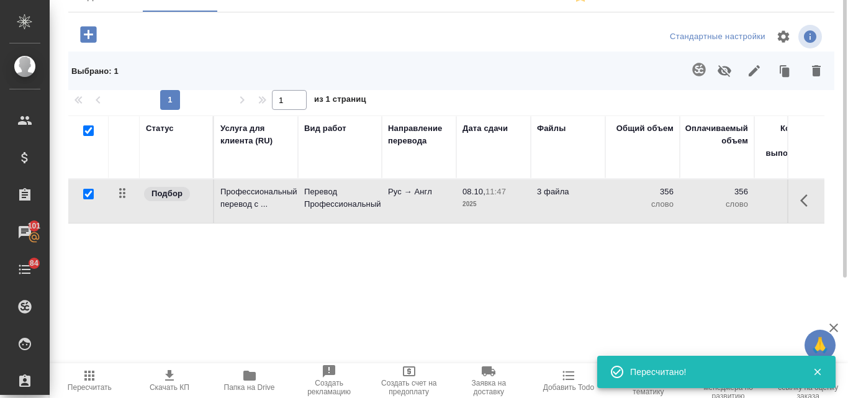
scroll to position [0, 0]
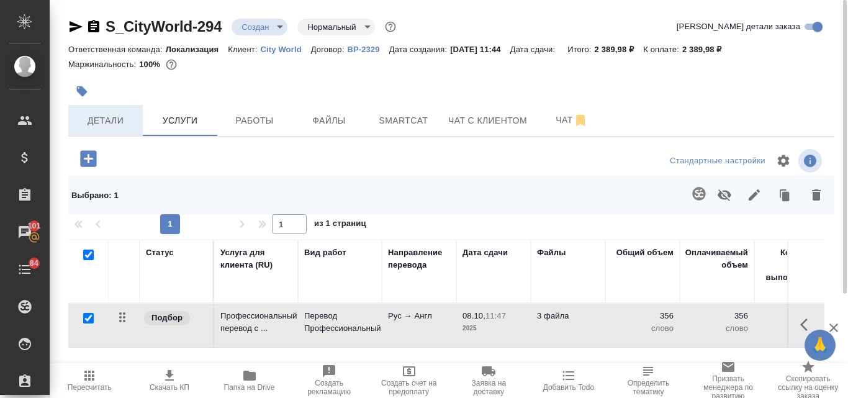
click at [101, 118] on span "Детали" at bounding box center [106, 121] width 60 height 16
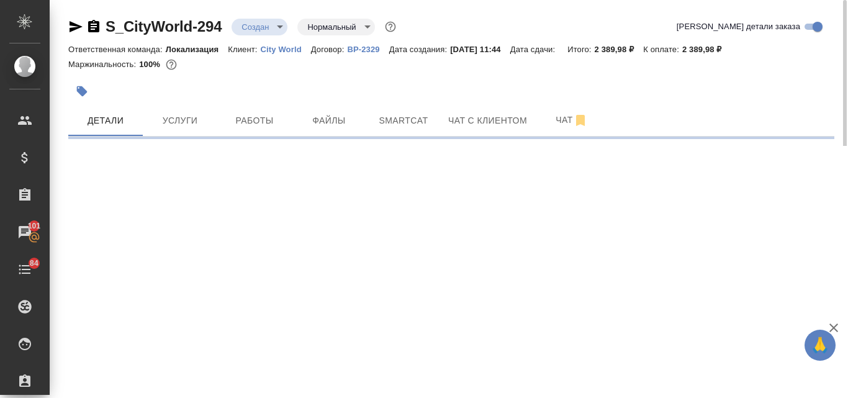
select select "RU"
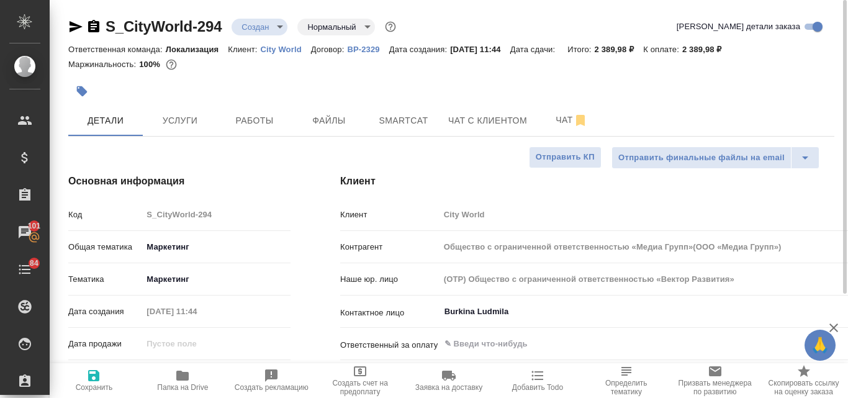
type textarea "x"
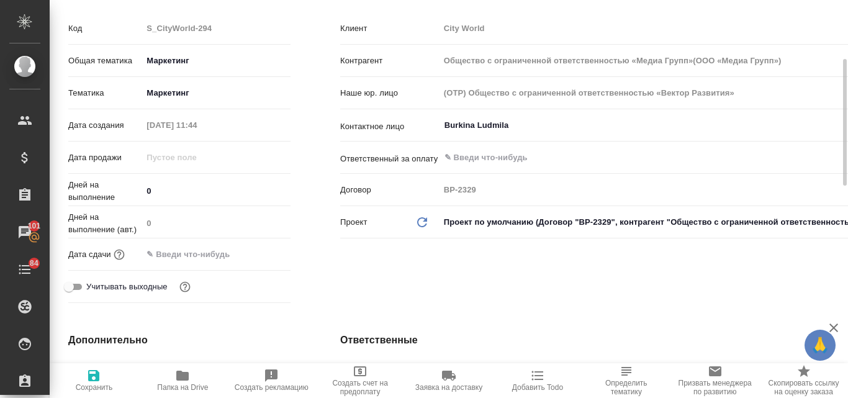
scroll to position [434, 0]
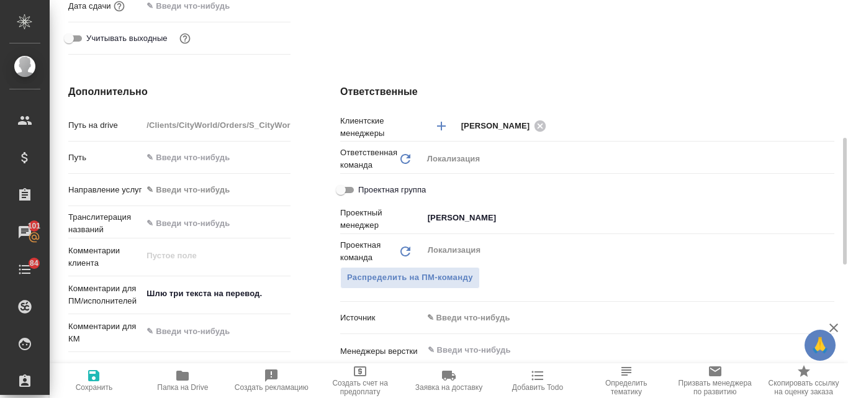
click at [98, 381] on icon "button" at bounding box center [93, 375] width 11 height 11
type input "Общество с ограниченной ответственностью «Медиа Групп»(ООО «Медиа Групп»)"
type textarea "x"
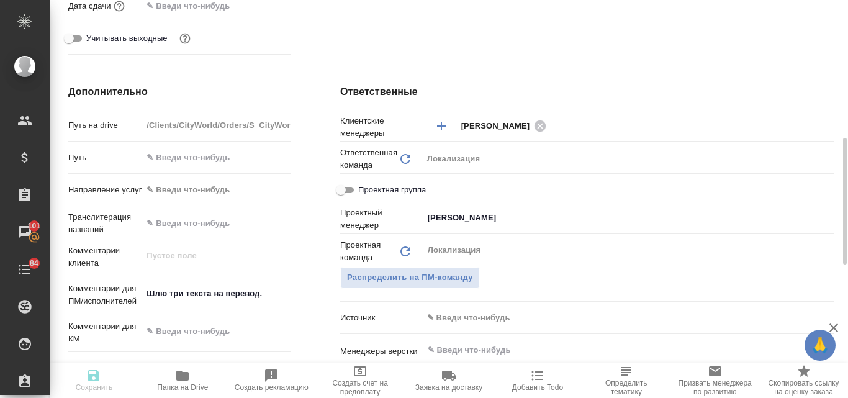
type input "Общество с ограниченной ответственностью «Медиа Групп»(ООО «Медиа Групп»)"
type textarea "x"
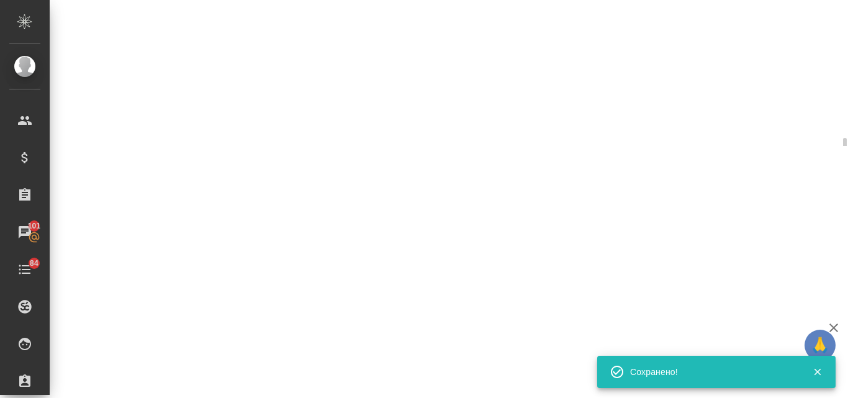
select select "RU"
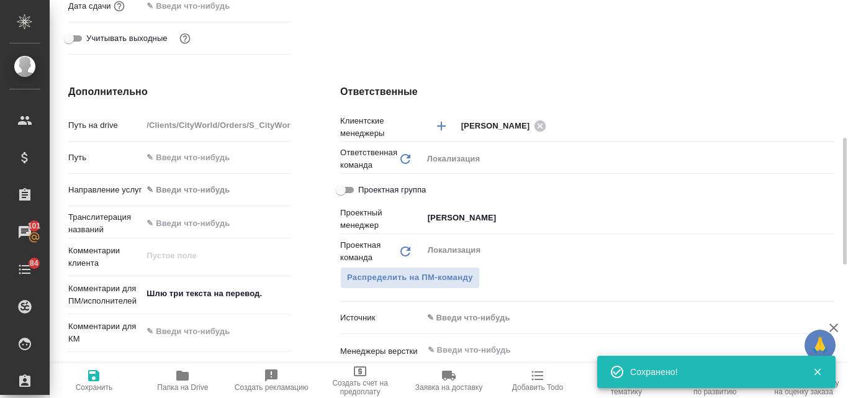
type textarea "x"
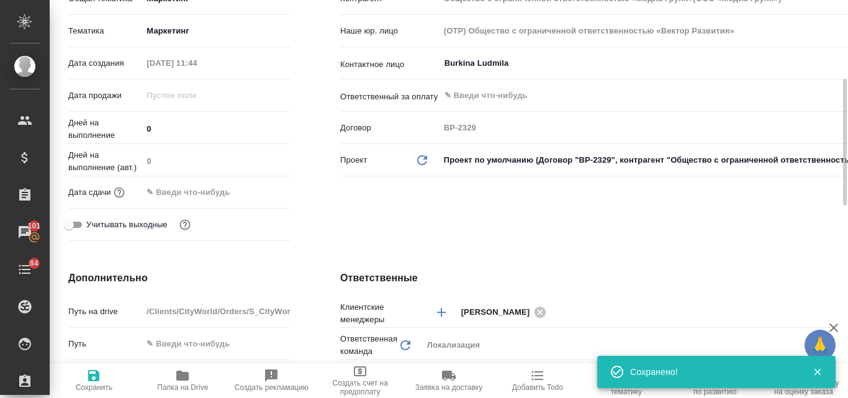
scroll to position [62, 0]
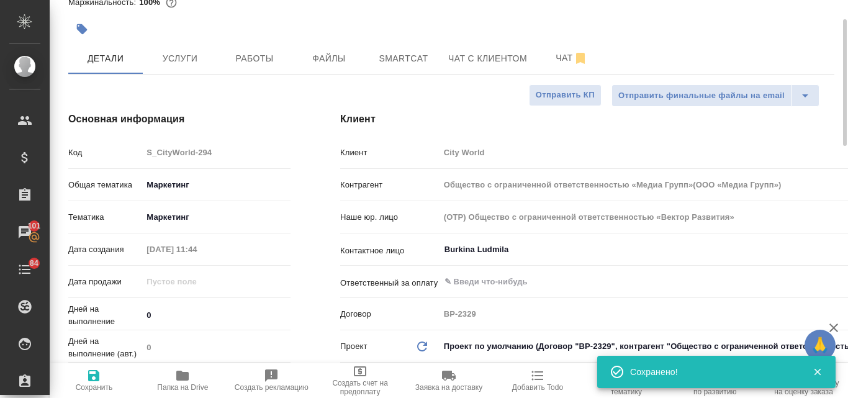
click at [98, 377] on icon "button" at bounding box center [93, 375] width 11 height 11
type input "Общество с ограниченной ответственностью «Медиа Групп»(ООО «Медиа Групп»)"
type textarea "x"
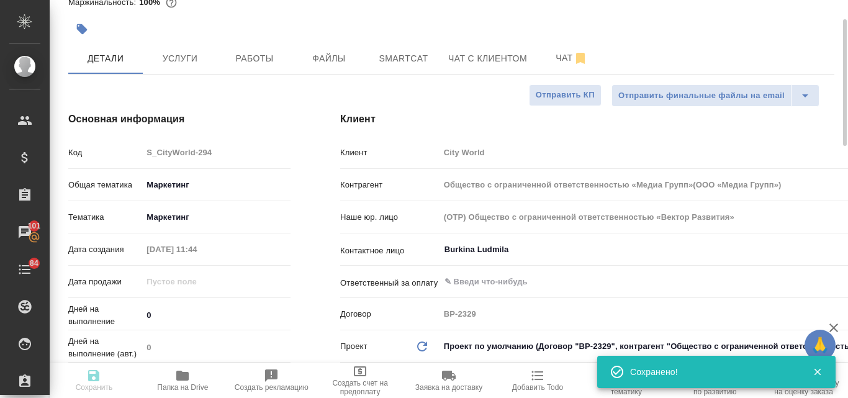
type input "Общество с ограниченной ответственностью «Медиа Групп»(ООО «Медиа Групп»)"
type textarea "x"
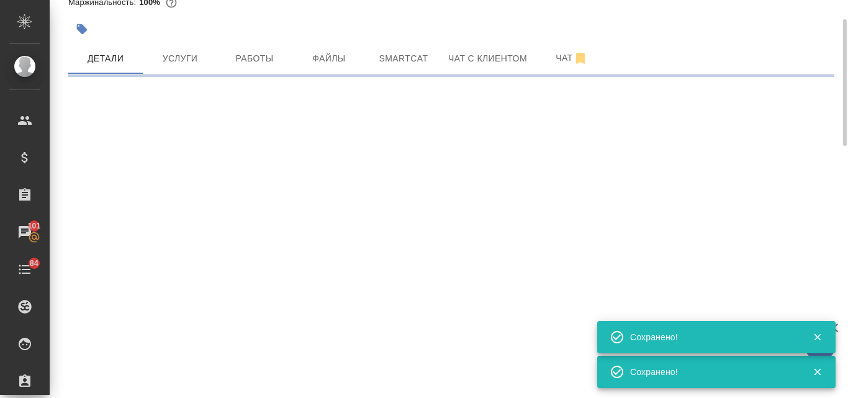
select select "RU"
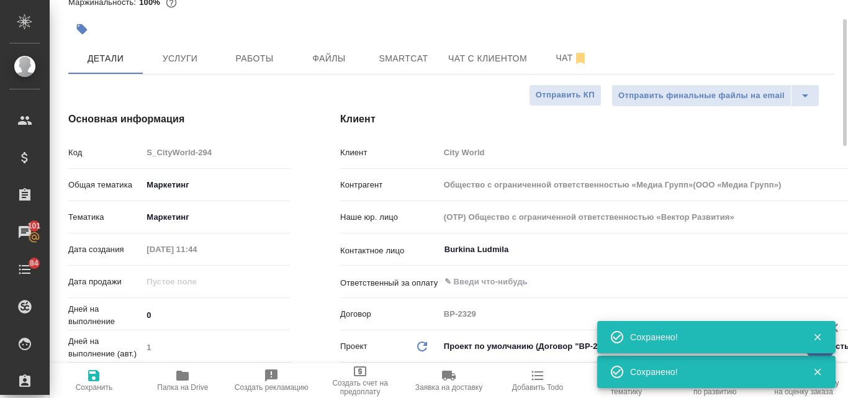
type textarea "x"
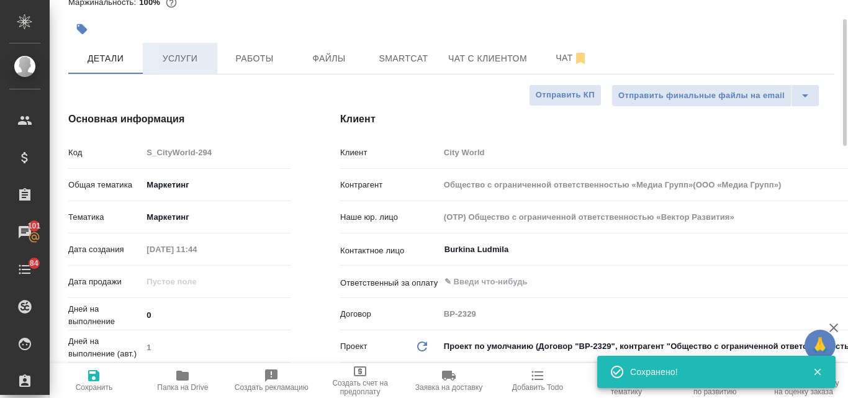
click at [195, 69] on button "Услуги" at bounding box center [180, 58] width 74 height 31
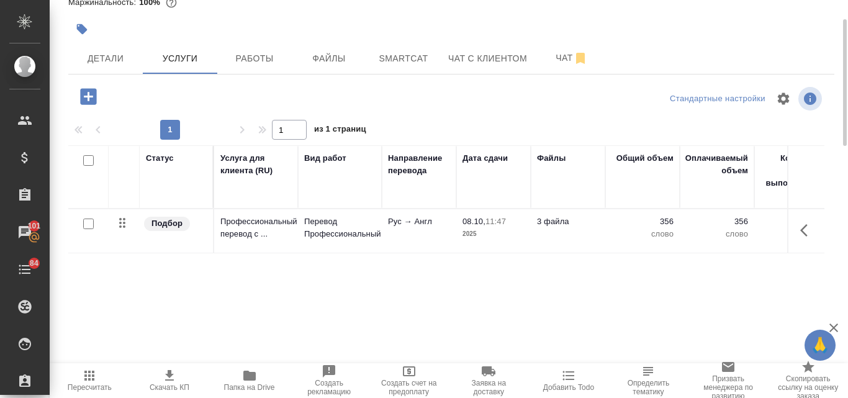
scroll to position [108, 0]
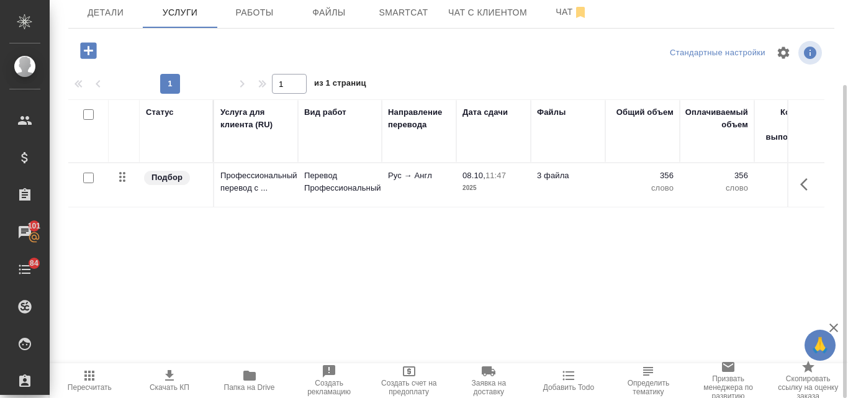
click at [172, 379] on icon "button" at bounding box center [169, 375] width 15 height 15
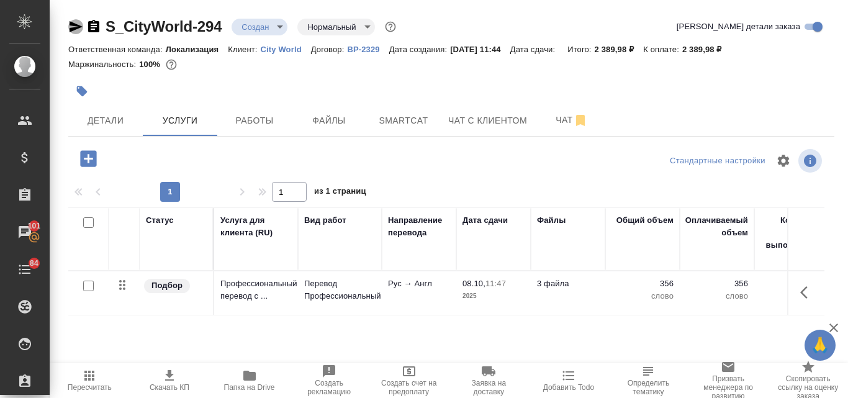
click at [73, 25] on icon "button" at bounding box center [76, 26] width 13 height 11
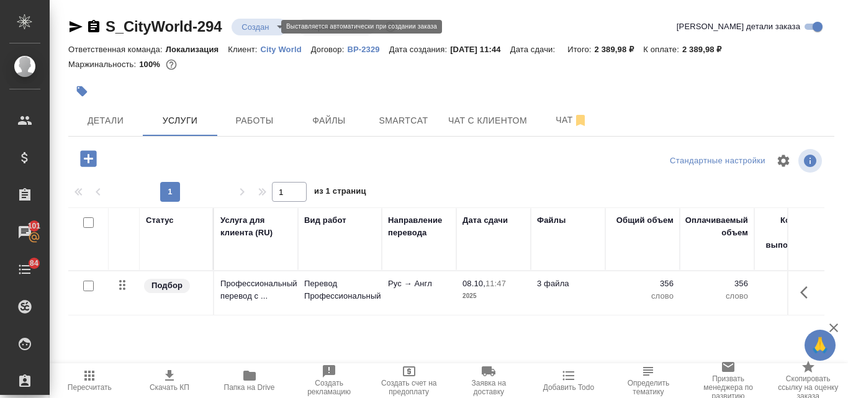
click at [278, 22] on body "🙏 .cls-1 fill:#fff; AWATERA Valyaeva Anna Клиенты Спецификации Заказы 101 Чаты …" at bounding box center [424, 199] width 848 height 398
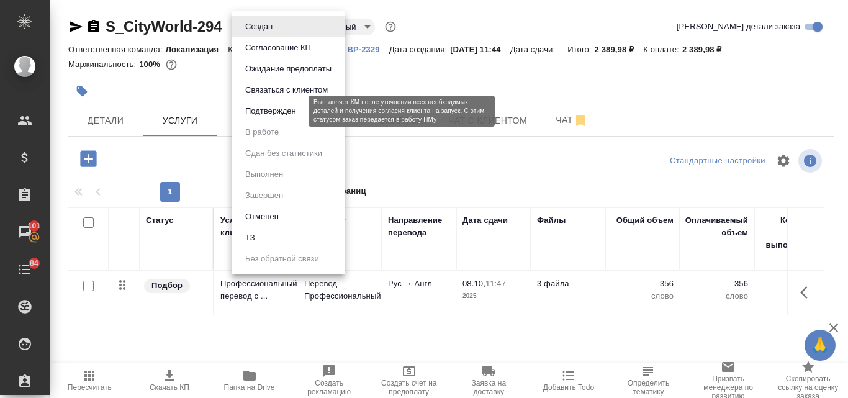
click at [253, 107] on button "Подтвержден" at bounding box center [270, 111] width 58 height 14
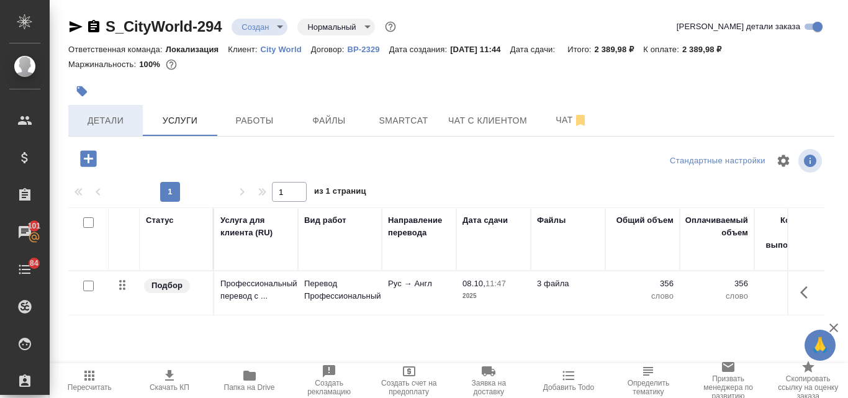
click at [117, 119] on span "Детали" at bounding box center [106, 121] width 60 height 16
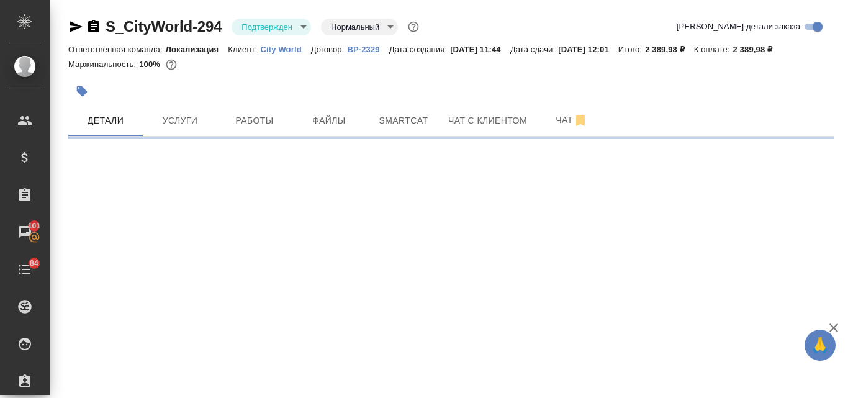
select select "RU"
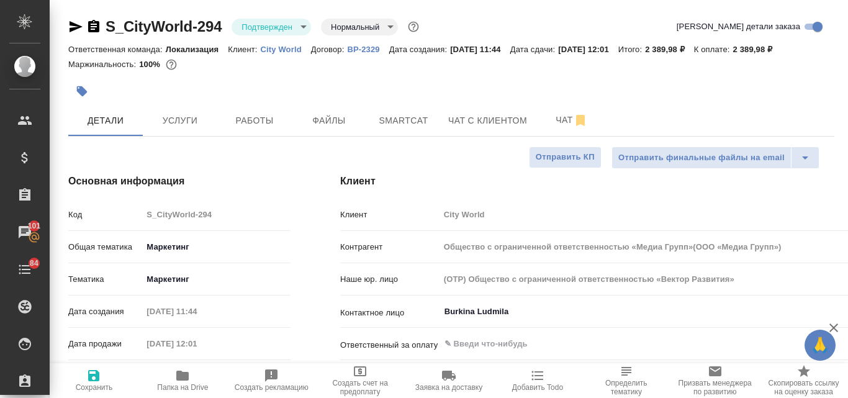
type textarea "x"
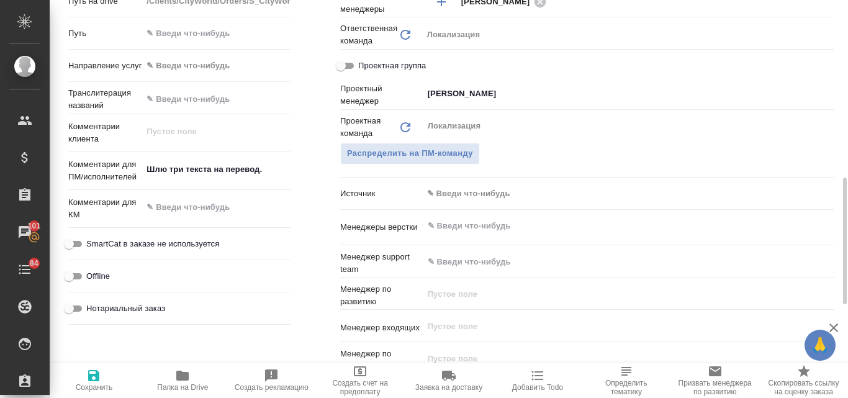
scroll to position [372, 0]
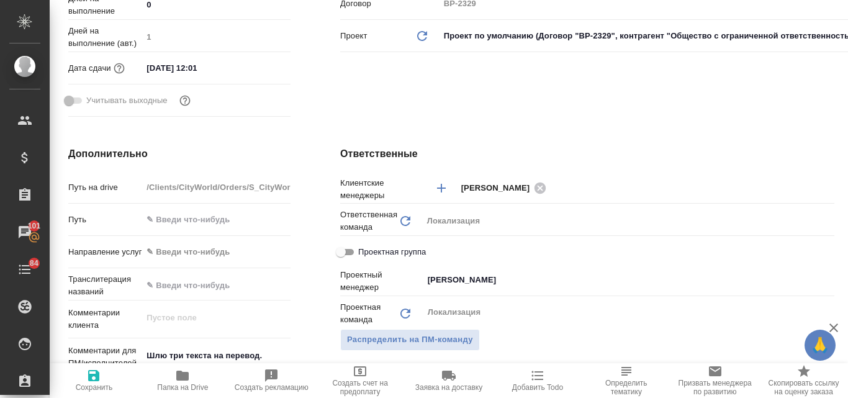
type input "Общество с ограниченной ответственностью «Медиа Групп»(ООО «Медиа Групп»)"
type textarea "x"
type input "Общество с ограниченной ответственностью «Медиа Групп»(ООО «Медиа Групп»)"
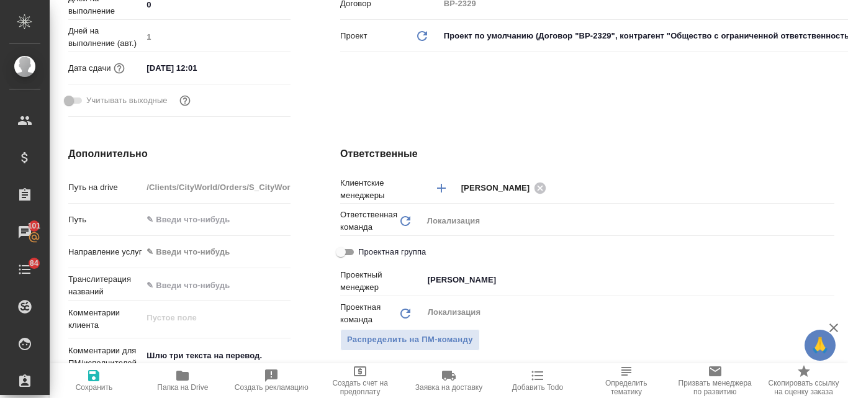
type textarea "x"
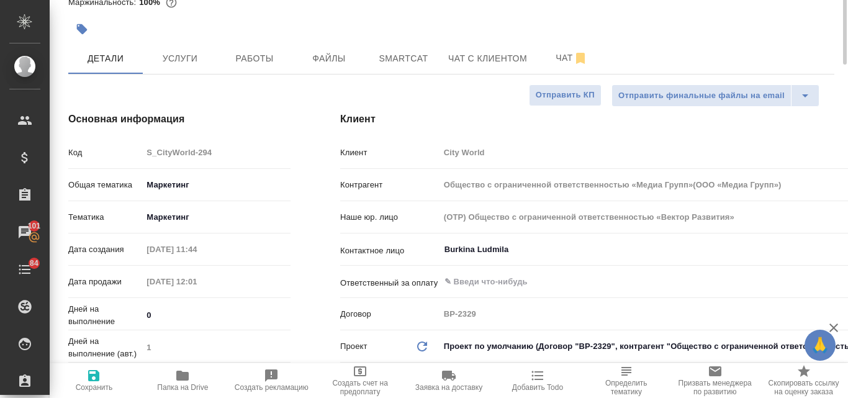
scroll to position [0, 0]
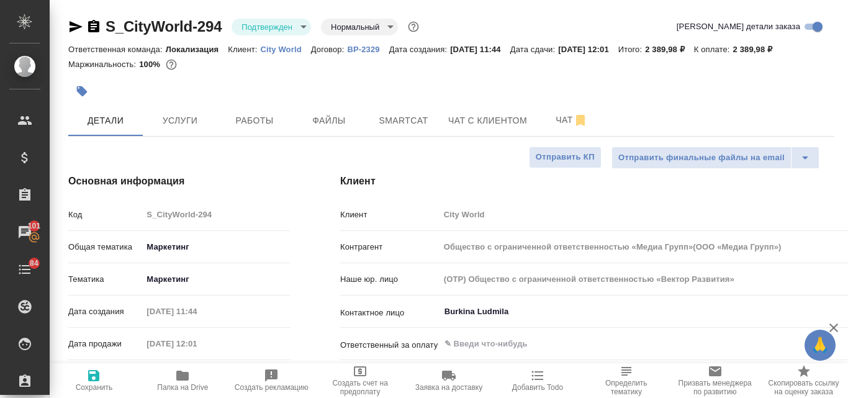
type input "Общество с ограниченной ответственностью «Медиа Групп»(ООО «Медиа Групп»)"
type textarea "x"
type input "Общество с ограниченной ответственностью «Медиа Групп»(ООО «Медиа Групп»)"
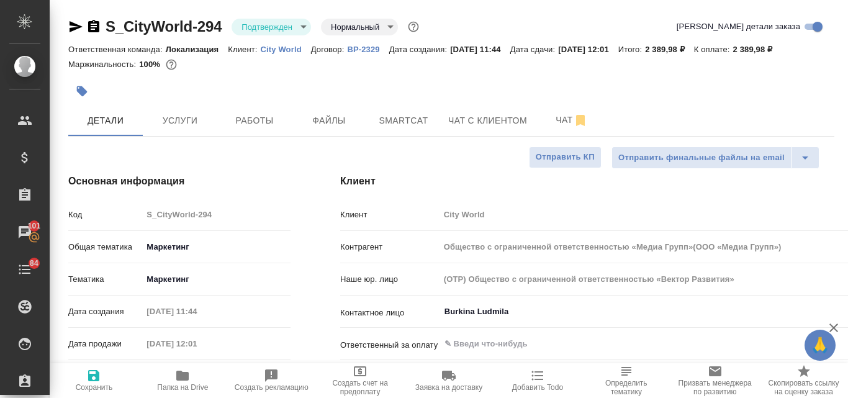
type textarea "x"
type input "Общество с ограниченной ответственностью «Медиа Групп»(ООО «Медиа Групп»)"
type textarea "x"
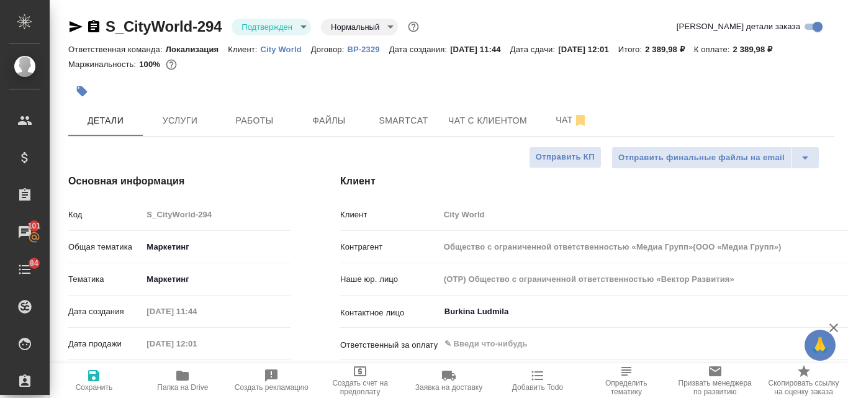
type textarea "x"
type input "Общество с ограниченной ответственностью «Медиа Групп»(ООО «Медиа Групп»)"
type textarea "x"
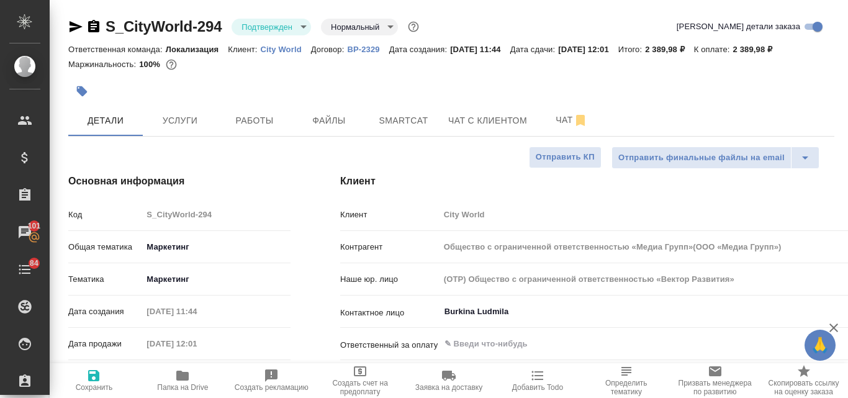
type textarea "x"
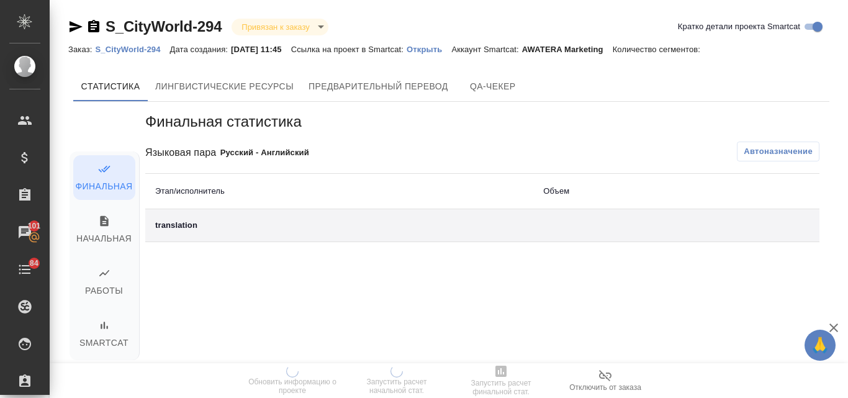
click at [433, 48] on p "Открыть" at bounding box center [428, 49] width 45 height 9
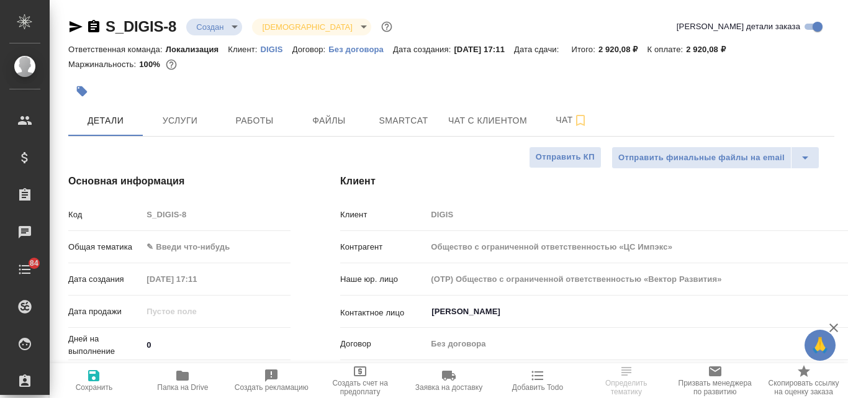
select select "RU"
click at [184, 123] on span "Услуги" at bounding box center [180, 121] width 60 height 16
type input "Общество с ограниченной ответственностью «ЦС Импэкс»"
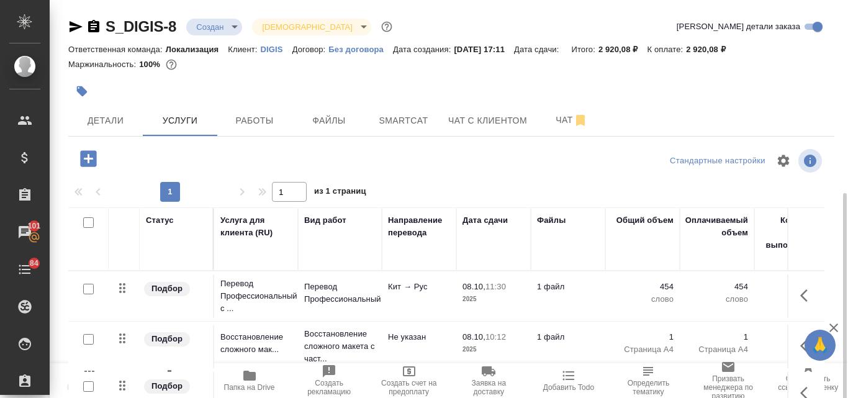
scroll to position [108, 0]
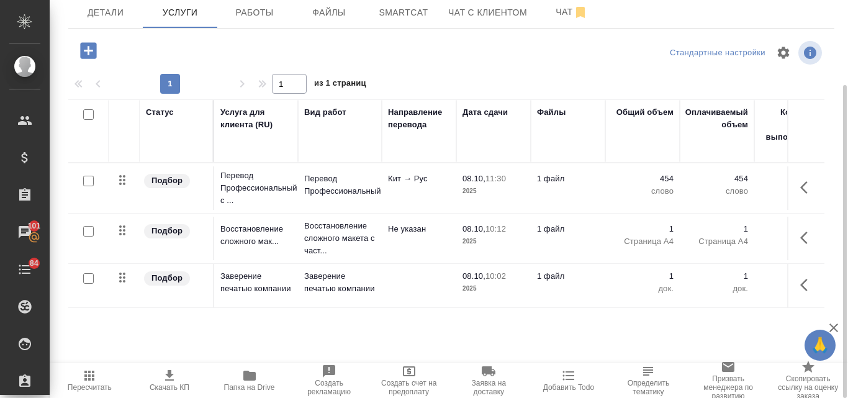
click at [91, 375] on icon "button" at bounding box center [89, 375] width 15 height 15
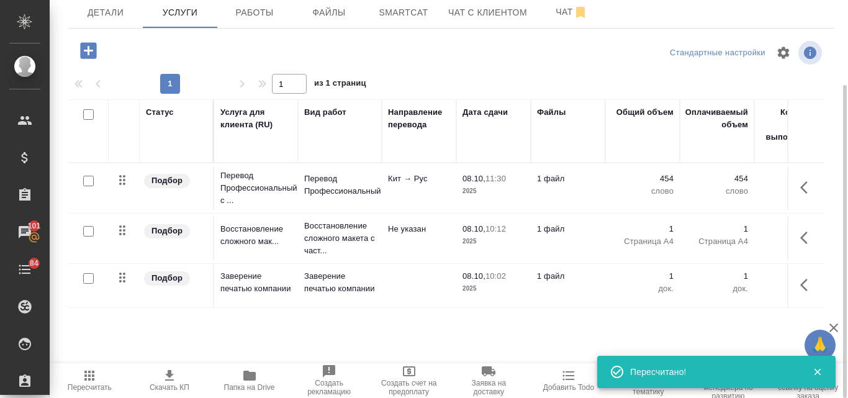
click at [166, 369] on icon "button" at bounding box center [169, 375] width 15 height 15
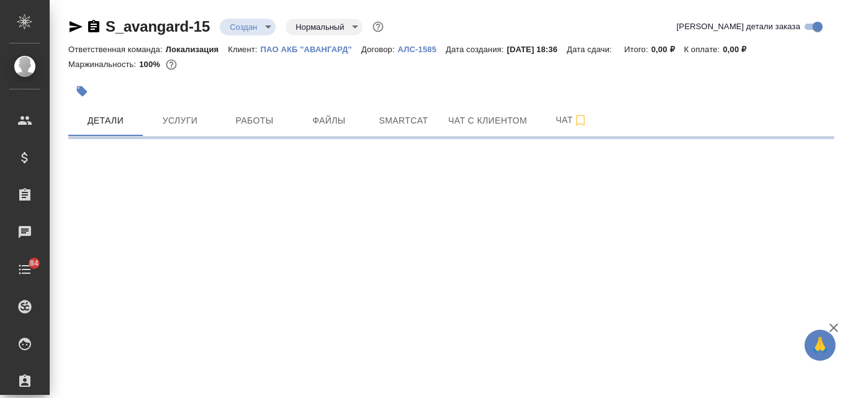
select select "RU"
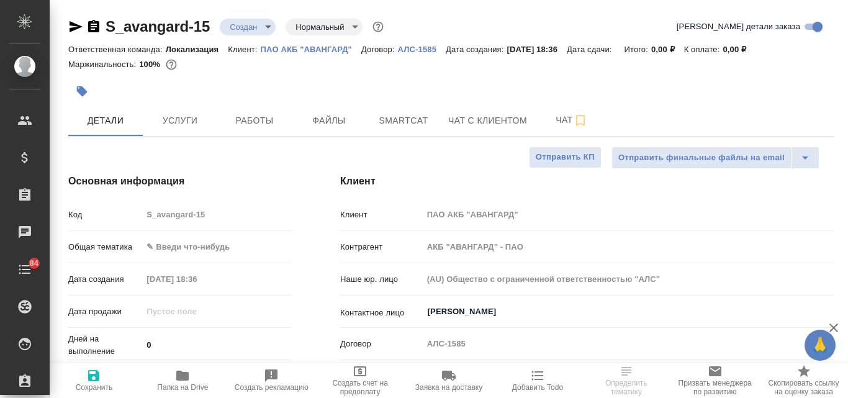
type textarea "x"
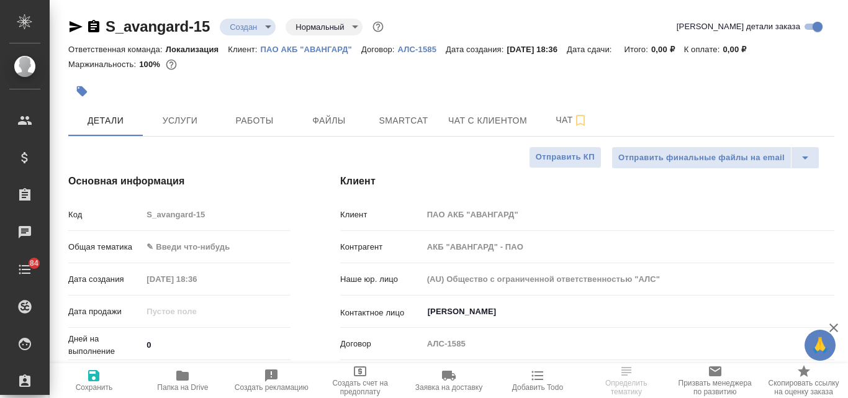
type textarea "x"
select select "RU"
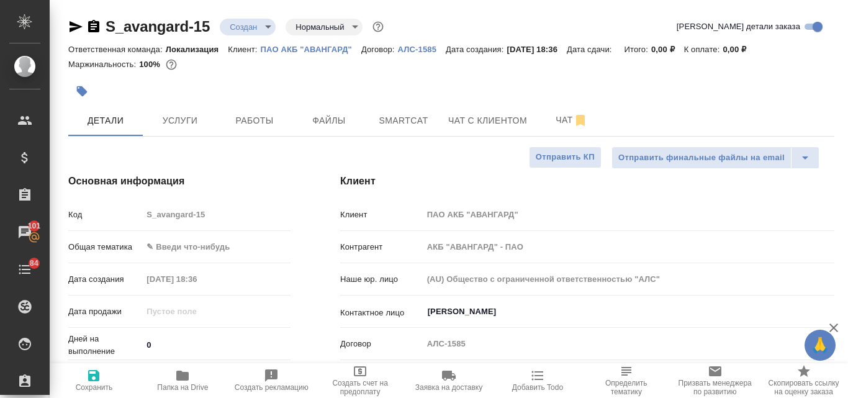
type textarea "x"
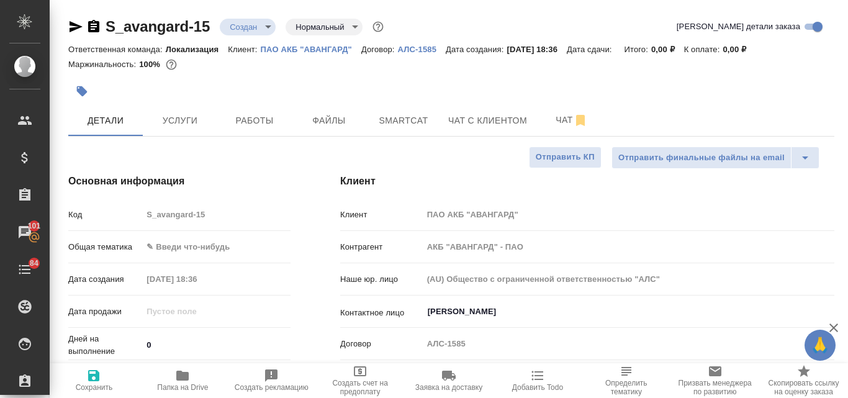
type textarea "x"
click at [187, 130] on button "Услуги" at bounding box center [180, 120] width 74 height 31
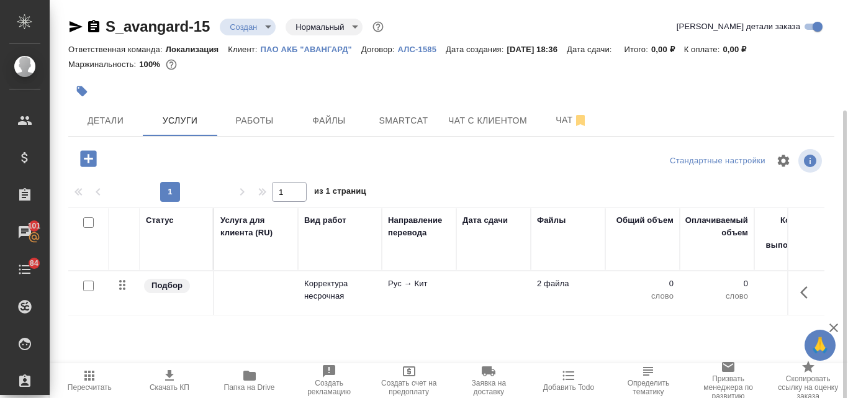
scroll to position [62, 0]
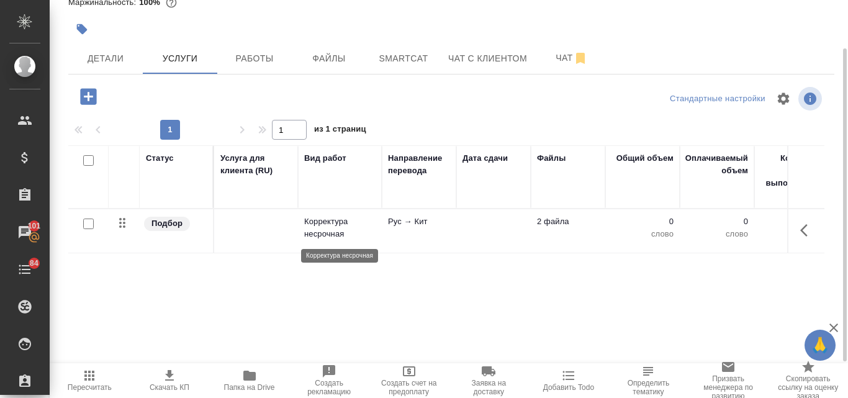
click at [350, 215] on p "Корректура несрочная" at bounding box center [339, 227] width 71 height 25
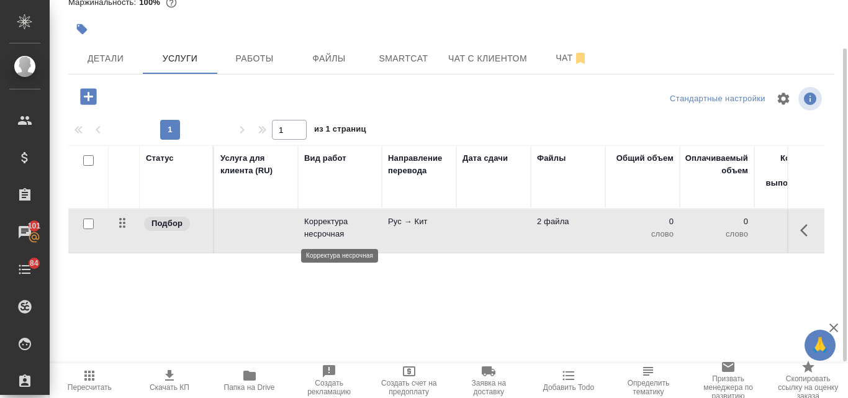
click at [350, 216] on p "Корректура несрочная" at bounding box center [339, 227] width 71 height 25
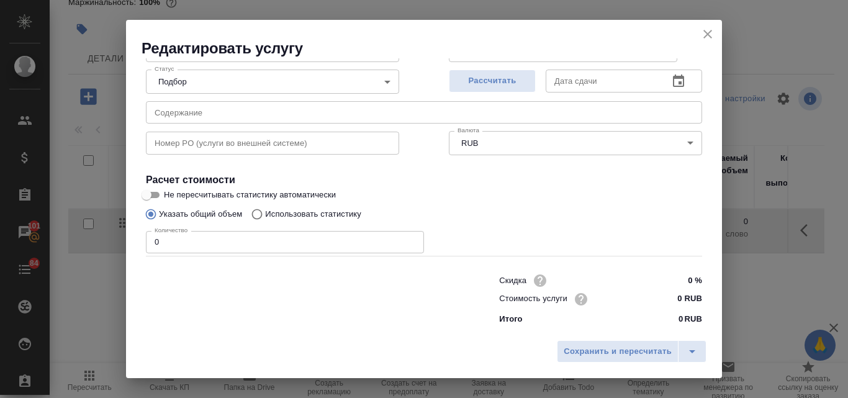
scroll to position [125, 0]
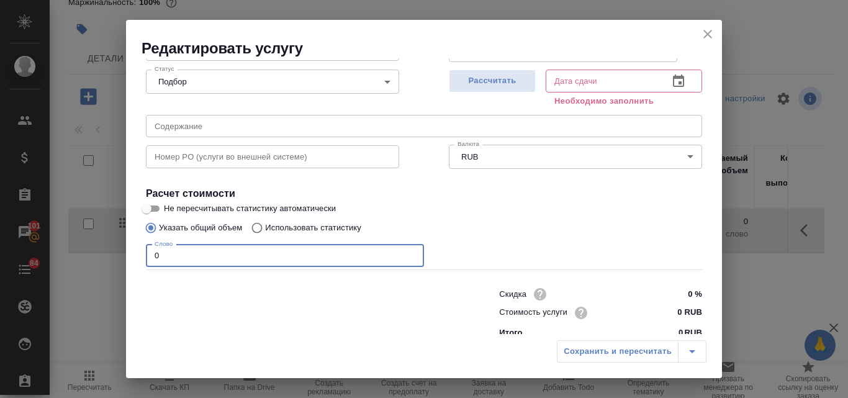
click at [149, 258] on input "0" at bounding box center [285, 256] width 278 height 22
type input "500"
click at [500, 86] on span "Рассчитать" at bounding box center [491, 81] width 73 height 14
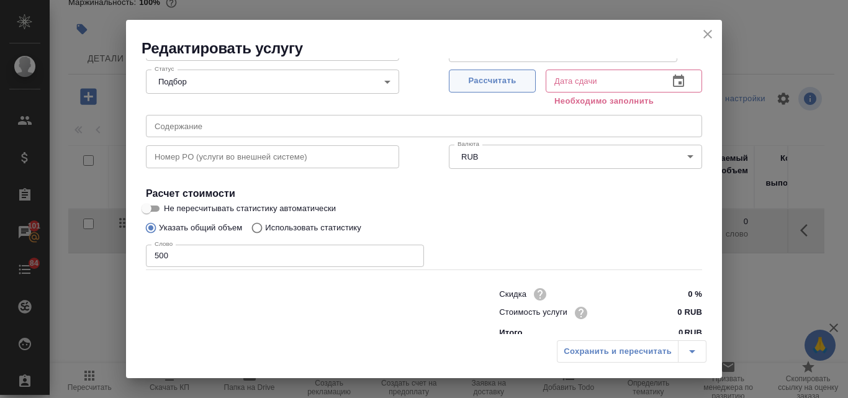
type input "08.10.2025 13:22"
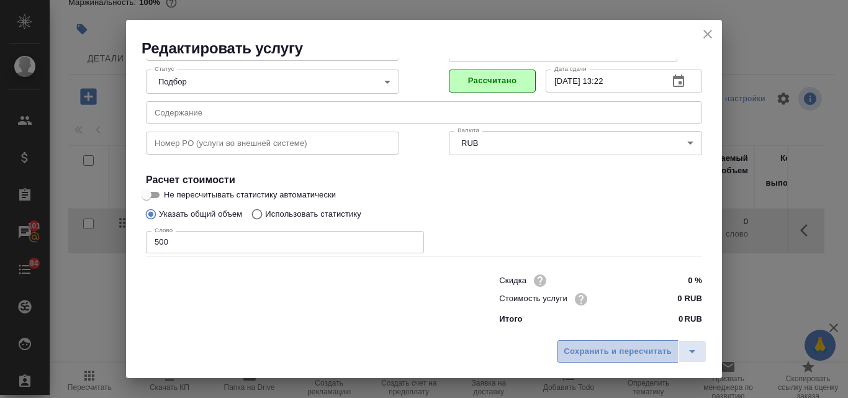
click at [603, 351] on span "Сохранить и пересчитать" at bounding box center [617, 351] width 108 height 14
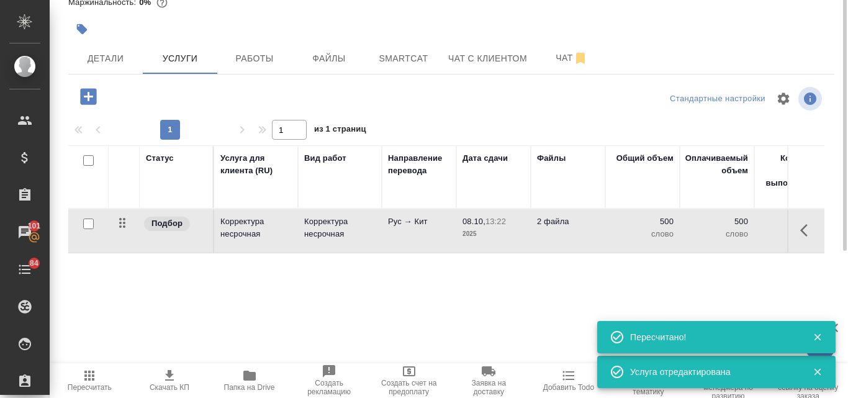
scroll to position [0, 0]
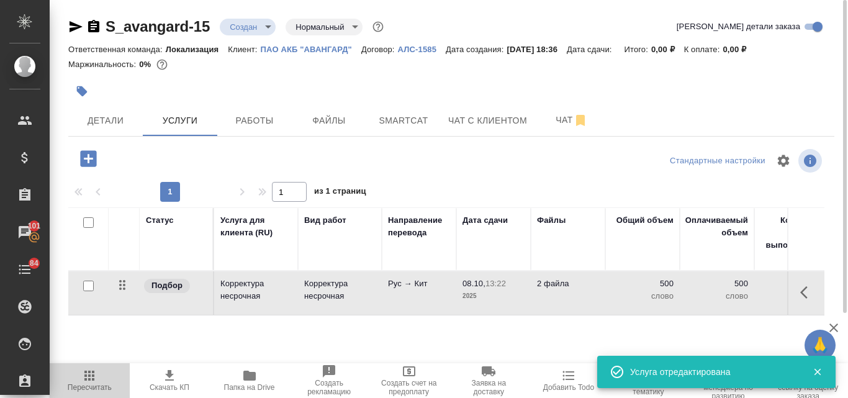
click at [84, 372] on icon "button" at bounding box center [89, 375] width 15 height 15
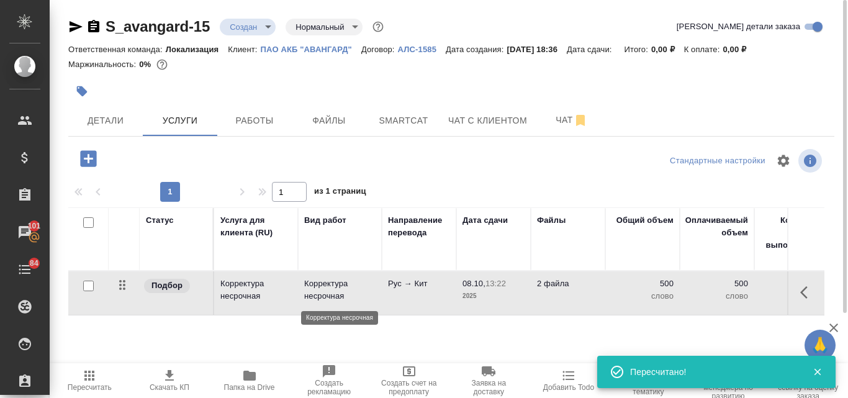
click at [315, 287] on p "Корректура несрочная" at bounding box center [339, 289] width 71 height 25
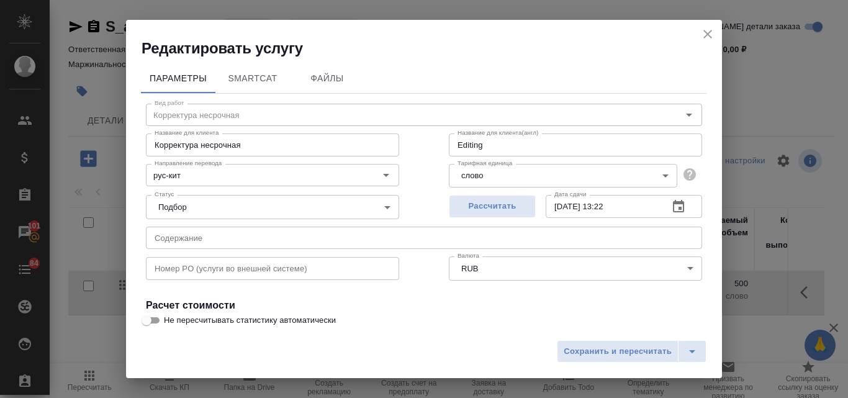
click at [706, 36] on icon "close" at bounding box center [707, 34] width 9 height 9
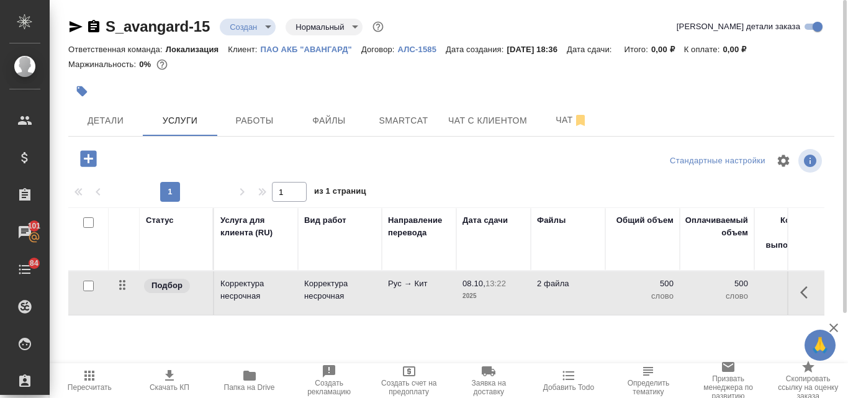
click at [308, 50] on p "ПАО АКБ "АВАНГАРД"" at bounding box center [311, 49] width 101 height 9
click at [465, 289] on span "08.10, 13:22" at bounding box center [493, 283] width 62 height 12
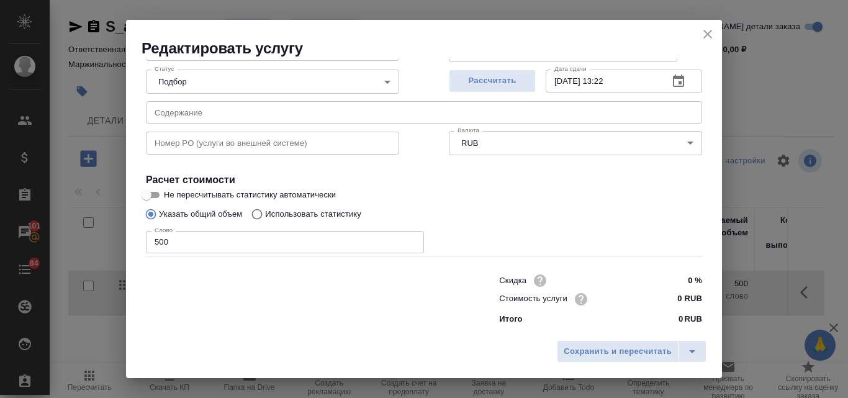
scroll to position [127, 0]
drag, startPoint x: 673, startPoint y: 294, endPoint x: 662, endPoint y: 294, distance: 10.5
click at [662, 294] on input "0 RUB" at bounding box center [678, 298] width 45 height 18
type input "2.38 RUB"
click at [506, 76] on span "Рассчитать" at bounding box center [491, 80] width 73 height 14
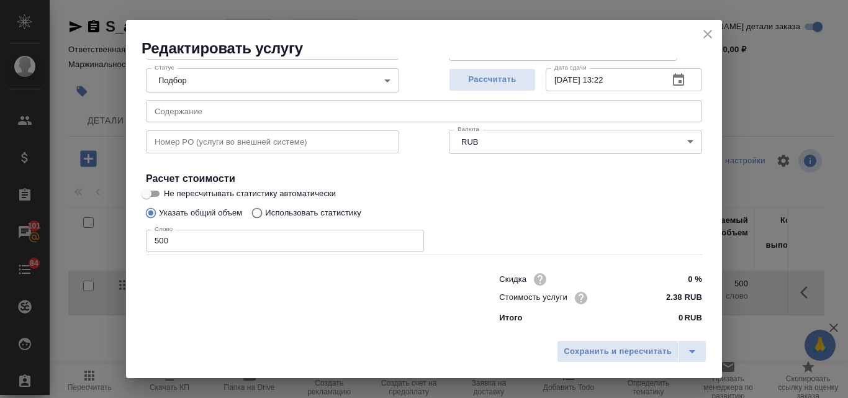
type input "08.10.2025 13:35"
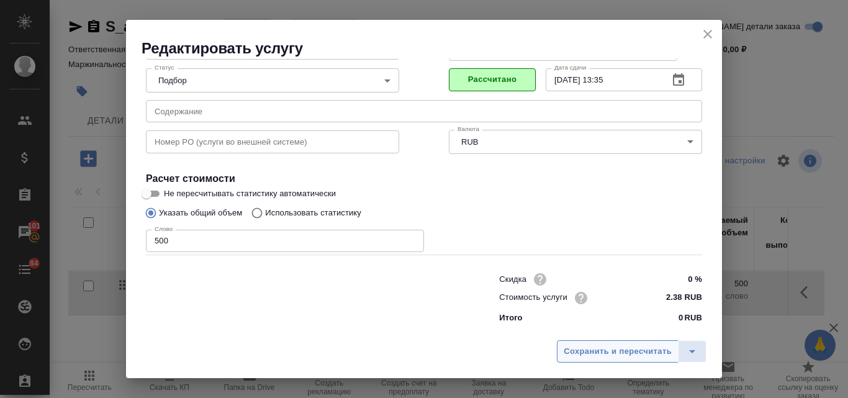
click at [611, 352] on span "Сохранить и пересчитать" at bounding box center [617, 351] width 108 height 14
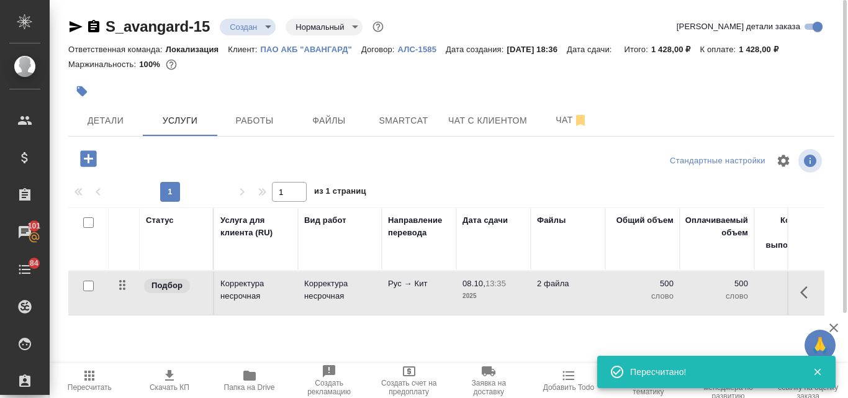
click at [85, 377] on icon "button" at bounding box center [89, 375] width 10 height 10
click at [114, 125] on span "Детали" at bounding box center [106, 121] width 60 height 16
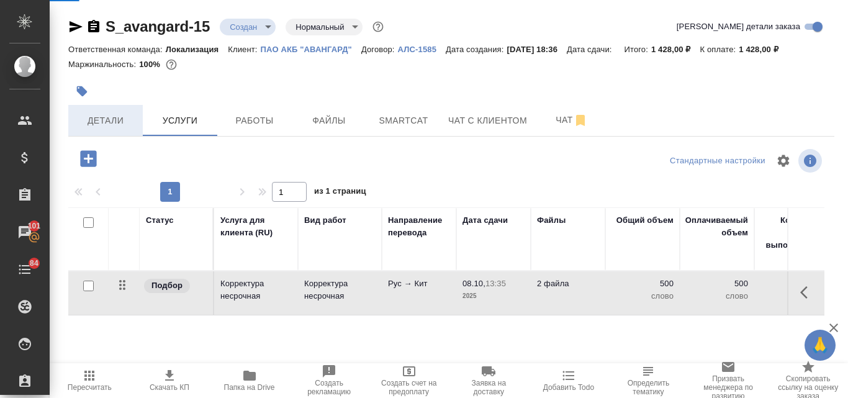
click at [109, 120] on span "Детали" at bounding box center [106, 121] width 60 height 16
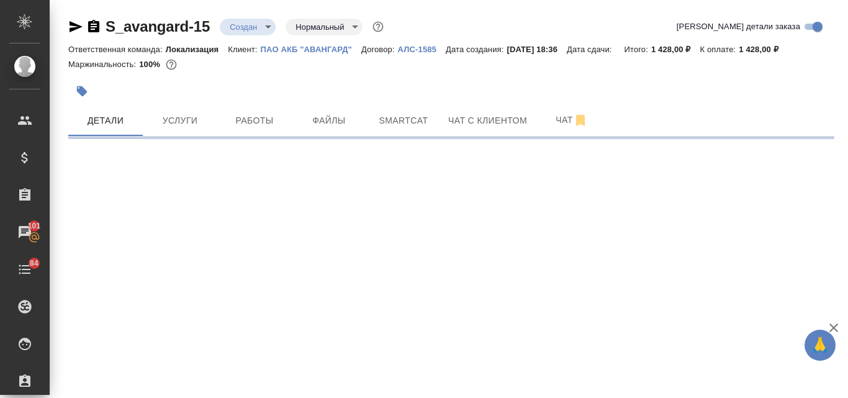
select select "RU"
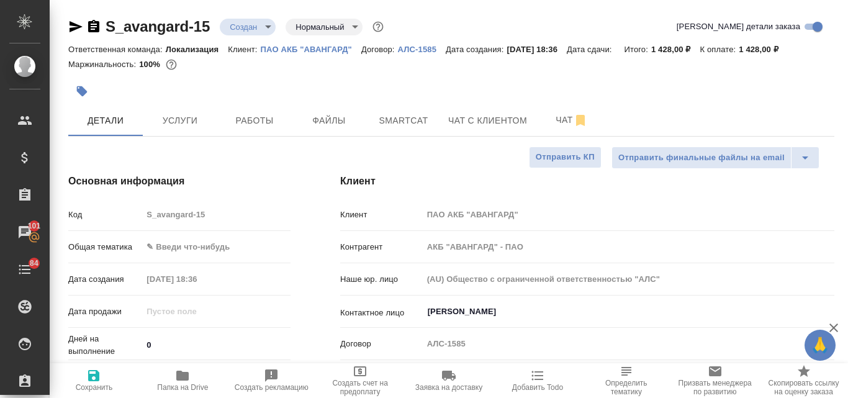
type textarea "x"
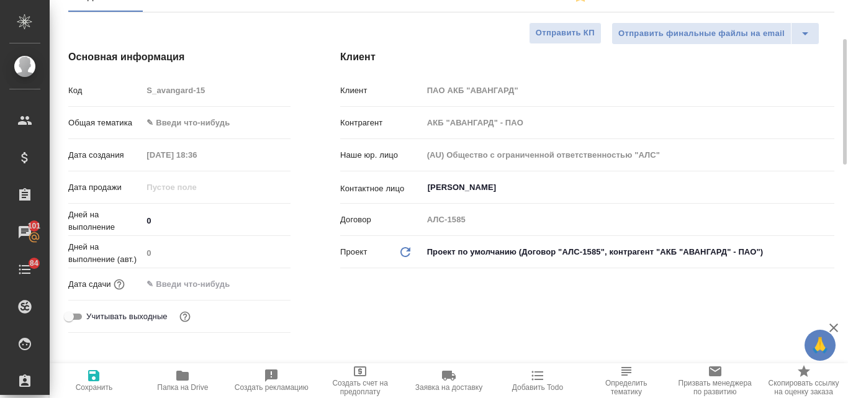
scroll to position [62, 0]
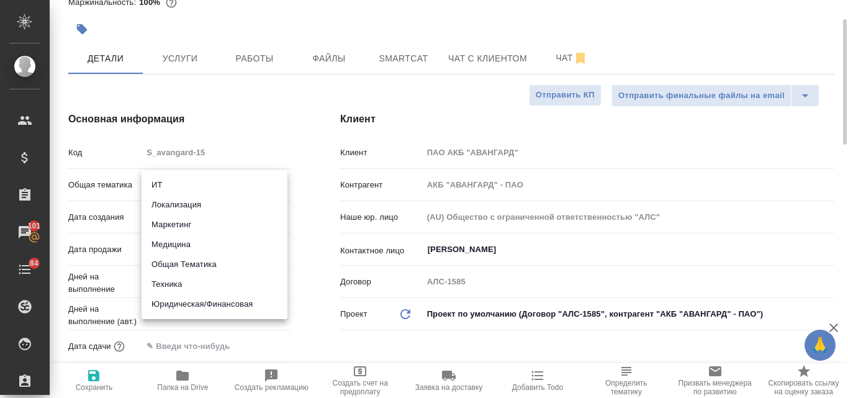
click at [168, 182] on body "🙏 .cls-1 fill:#fff; AWATERA Valyaeva Anna Клиенты Спецификации Заказы 101 Чаты …" at bounding box center [424, 199] width 848 height 398
click at [190, 225] on li "Маркетинг" at bounding box center [214, 225] width 146 height 20
type input "marketing"
type textarea "x"
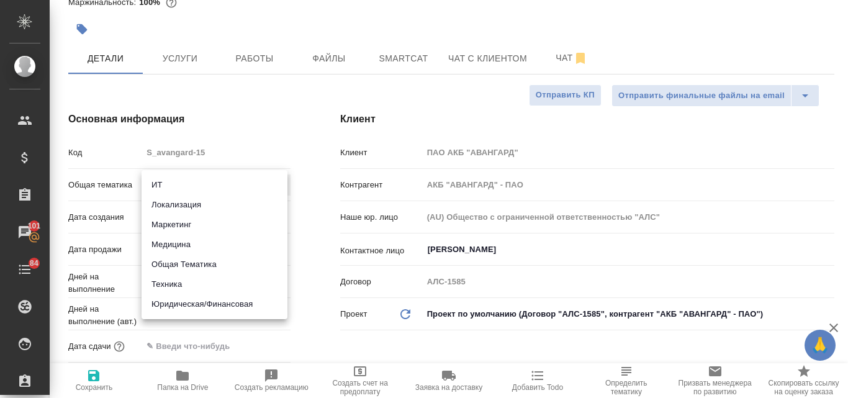
type textarea "x"
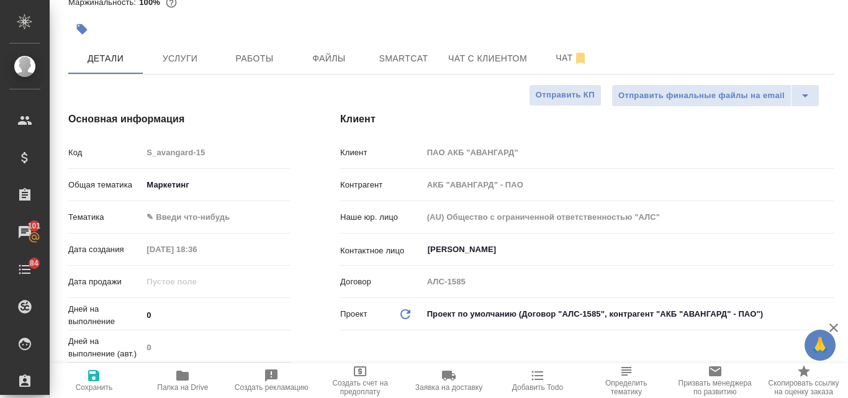
click at [184, 217] on body "🙏 .cls-1 fill:#fff; AWATERA Valyaeva Anna Клиенты Спецификации Заказы 101 Чаты …" at bounding box center [424, 199] width 848 height 398
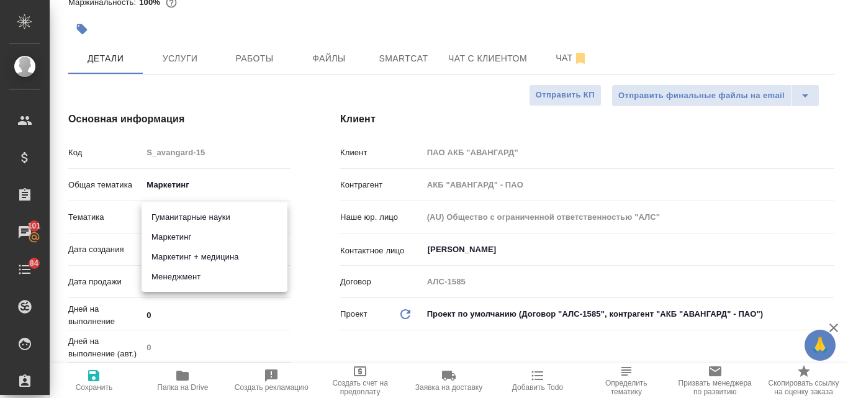
click at [184, 243] on li "Маркетинг" at bounding box center [214, 237] width 146 height 20
type textarea "x"
type input "5a8b8b956a9677013d343d63"
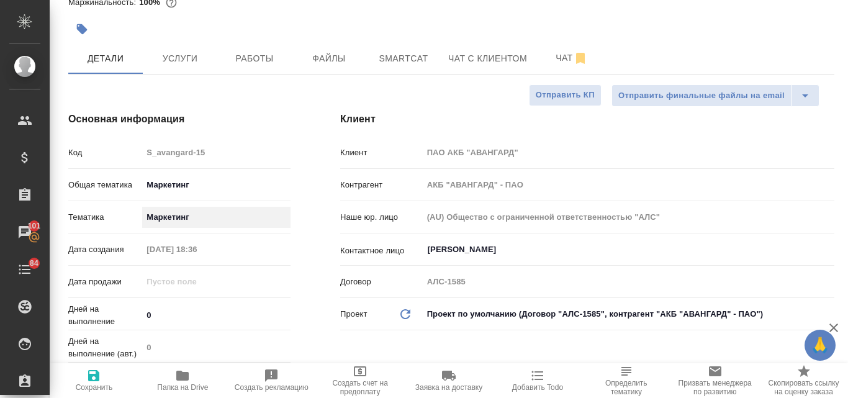
type textarea "x"
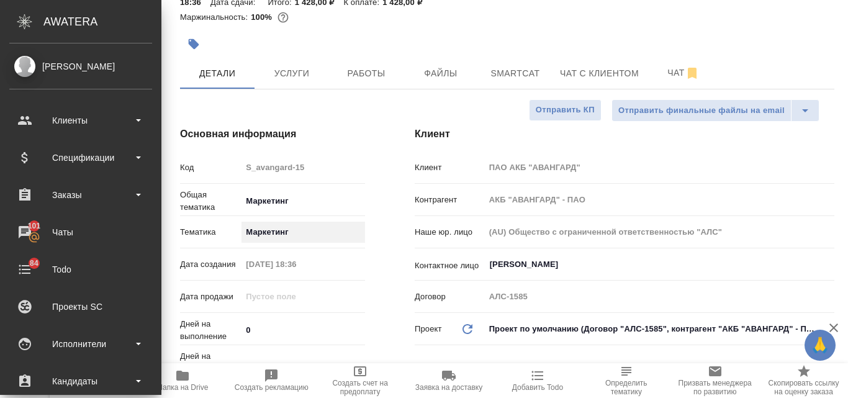
type textarea "x"
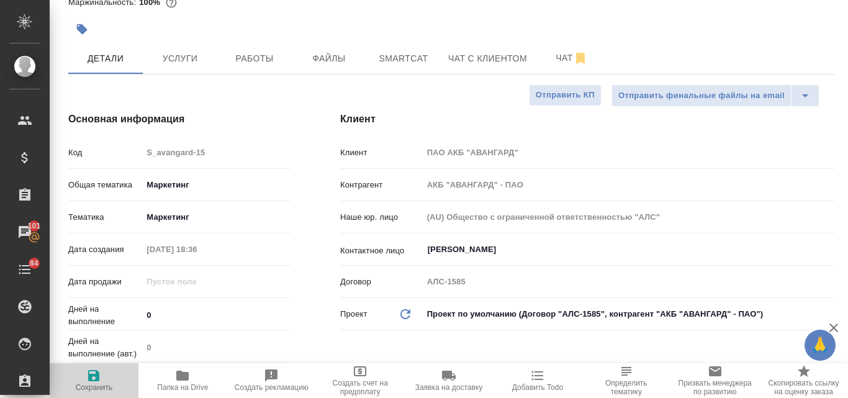
click at [94, 381] on icon "button" at bounding box center [93, 375] width 11 height 11
type textarea "x"
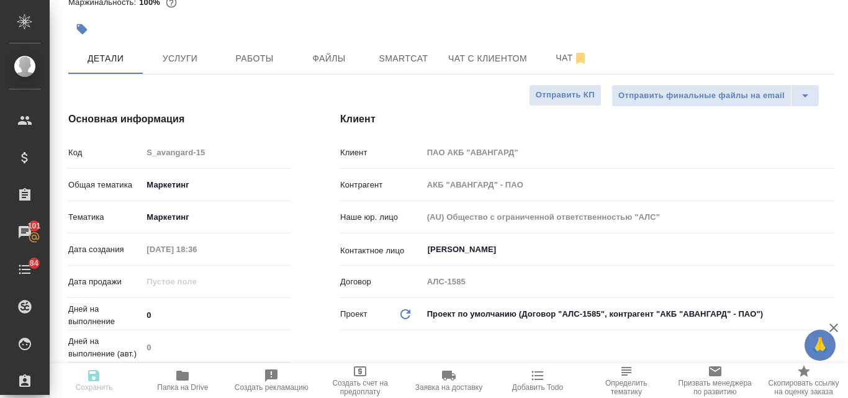
type textarea "x"
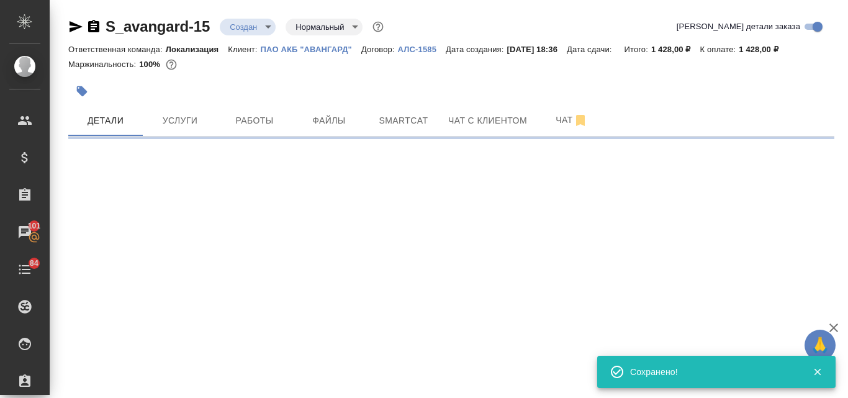
scroll to position [0, 0]
select select "RU"
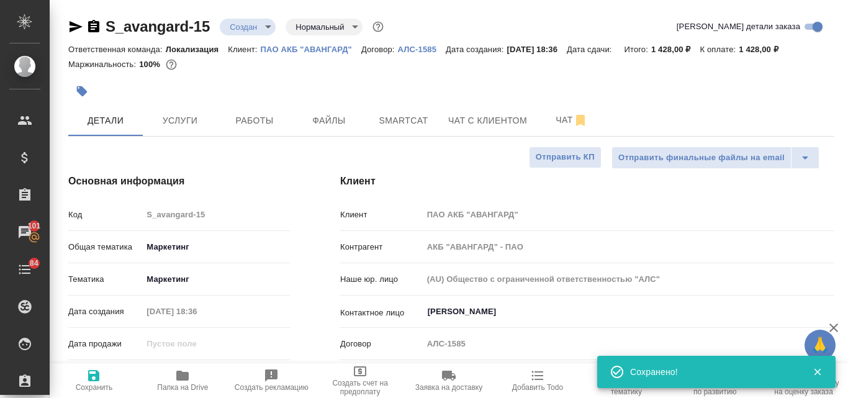
type textarea "x"
click at [76, 29] on icon "button" at bounding box center [76, 26] width 13 height 11
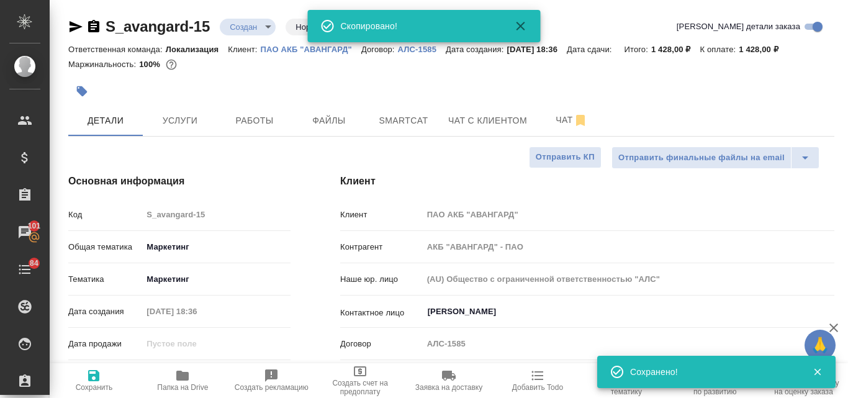
type textarea "x"
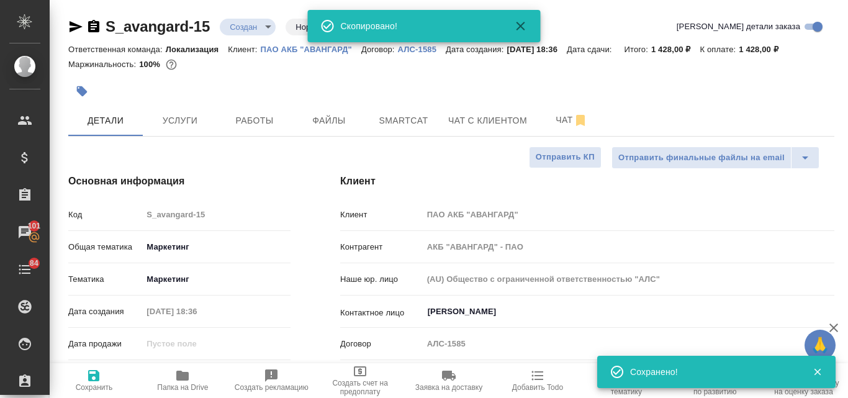
type textarea "x"
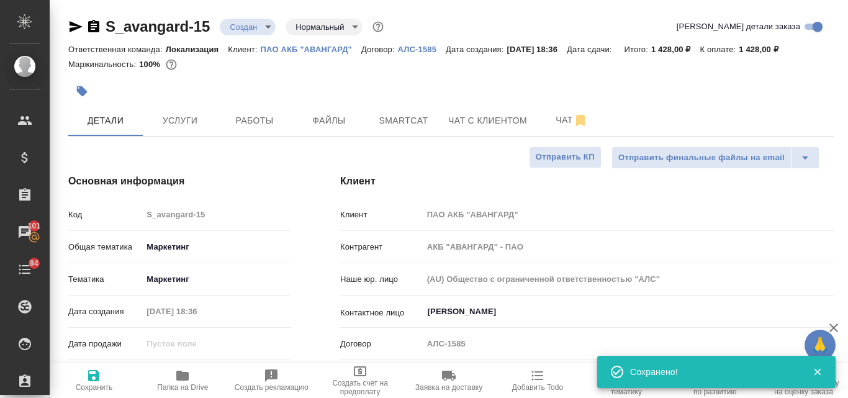
type textarea "x"
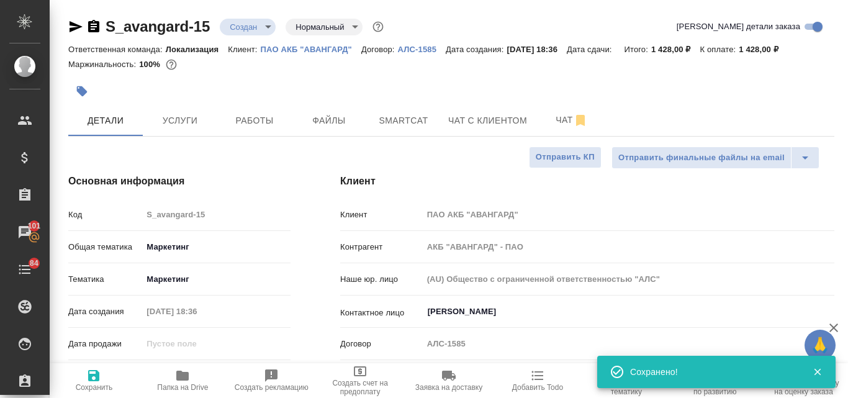
type textarea "x"
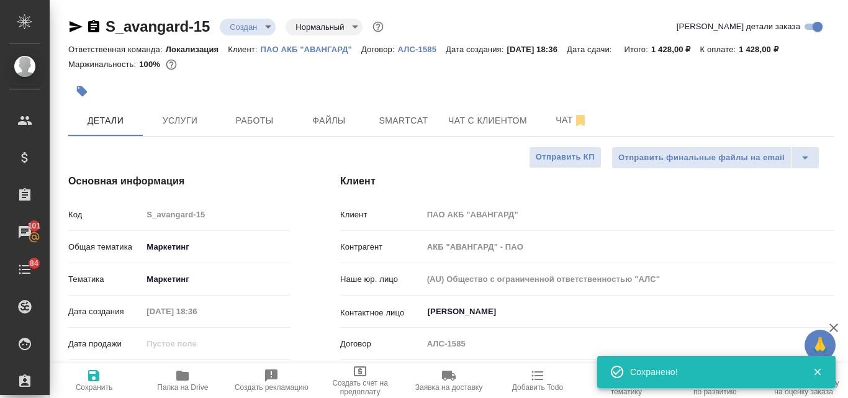
type textarea "x"
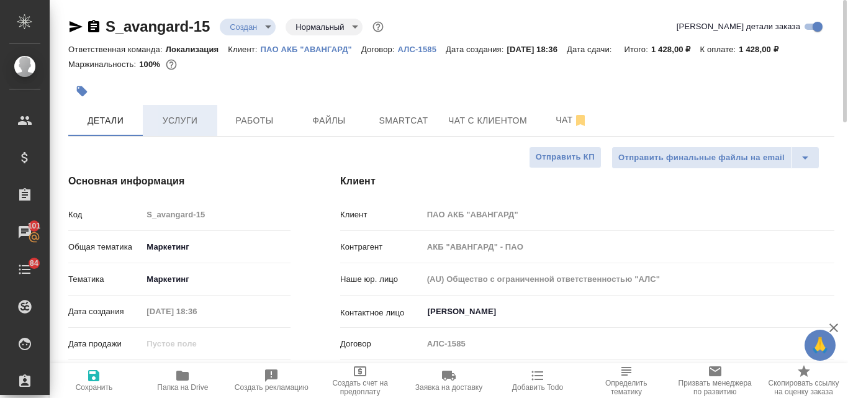
click at [168, 126] on span "Услуги" at bounding box center [180, 121] width 60 height 16
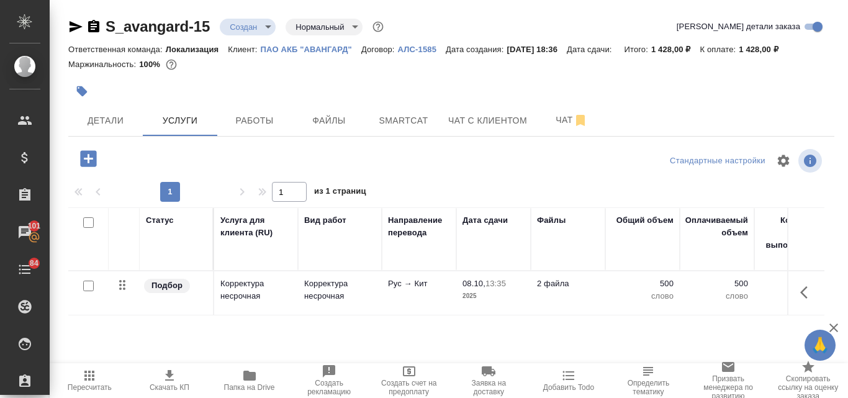
click at [168, 379] on icon "button" at bounding box center [169, 375] width 15 height 15
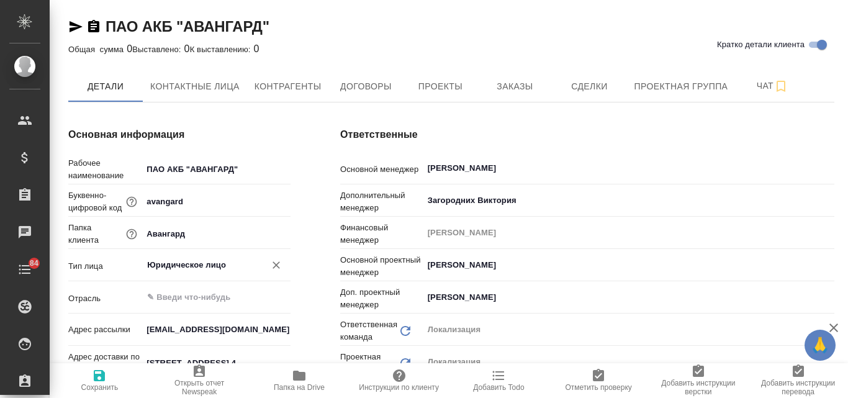
type textarea "x"
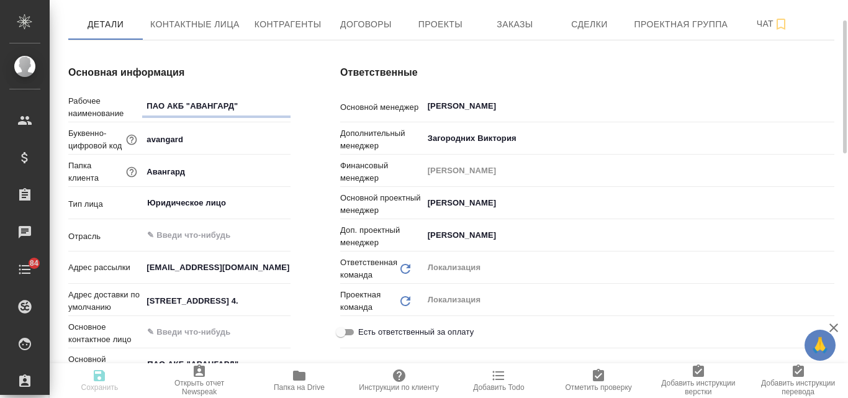
type textarea "x"
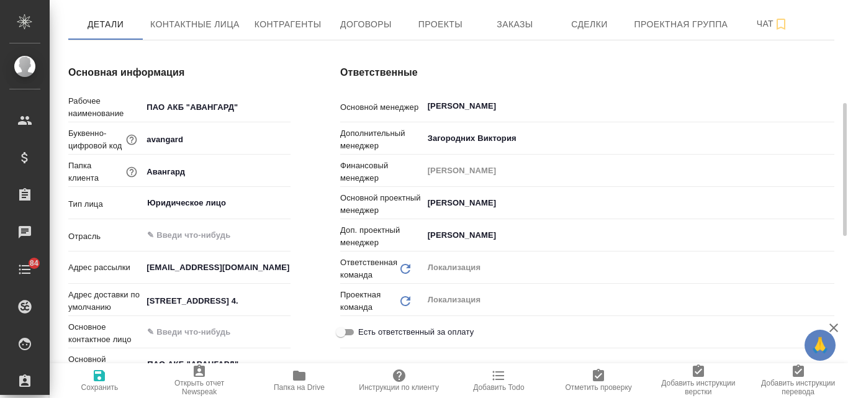
type textarea "x"
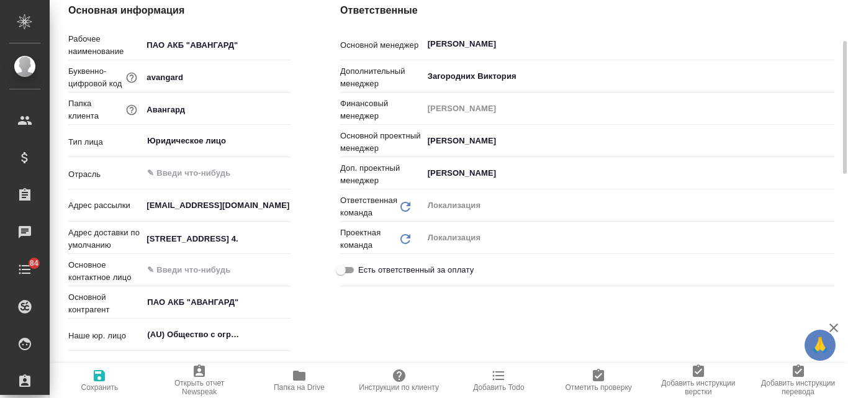
scroll to position [310, 0]
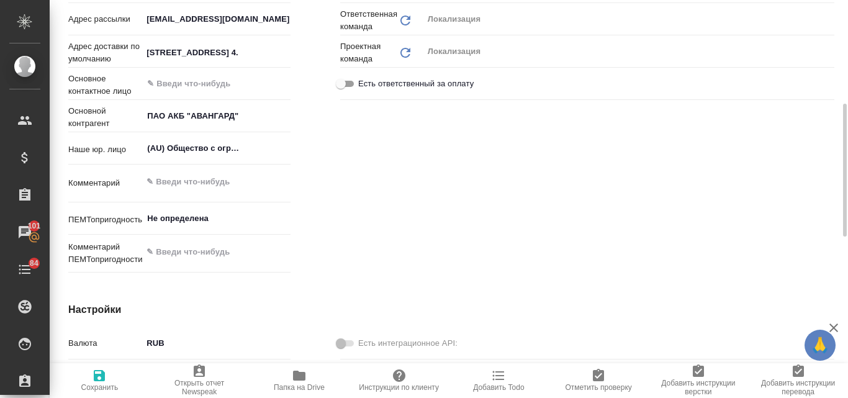
click at [290, 377] on span "Папка на Drive" at bounding box center [299, 380] width 85 height 24
click at [302, 378] on icon "button" at bounding box center [299, 375] width 12 height 10
type textarea "x"
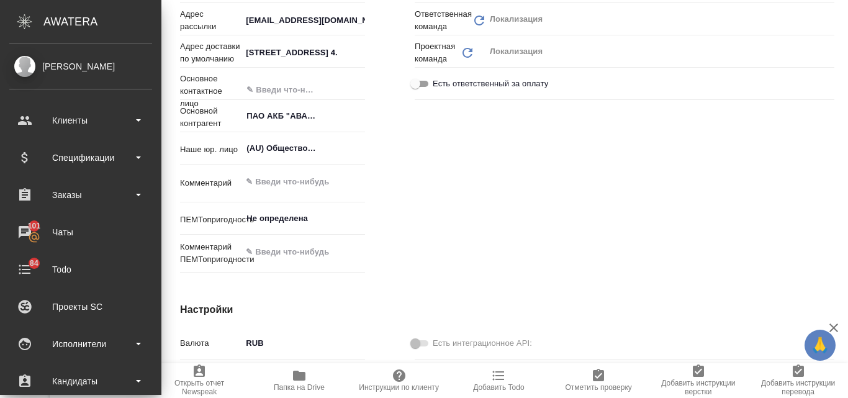
type textarea "x"
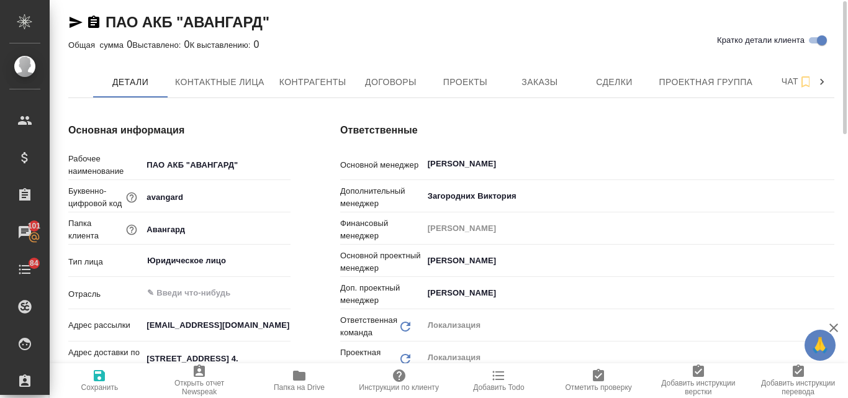
scroll to position [0, 0]
